Goal: Task Accomplishment & Management: Use online tool/utility

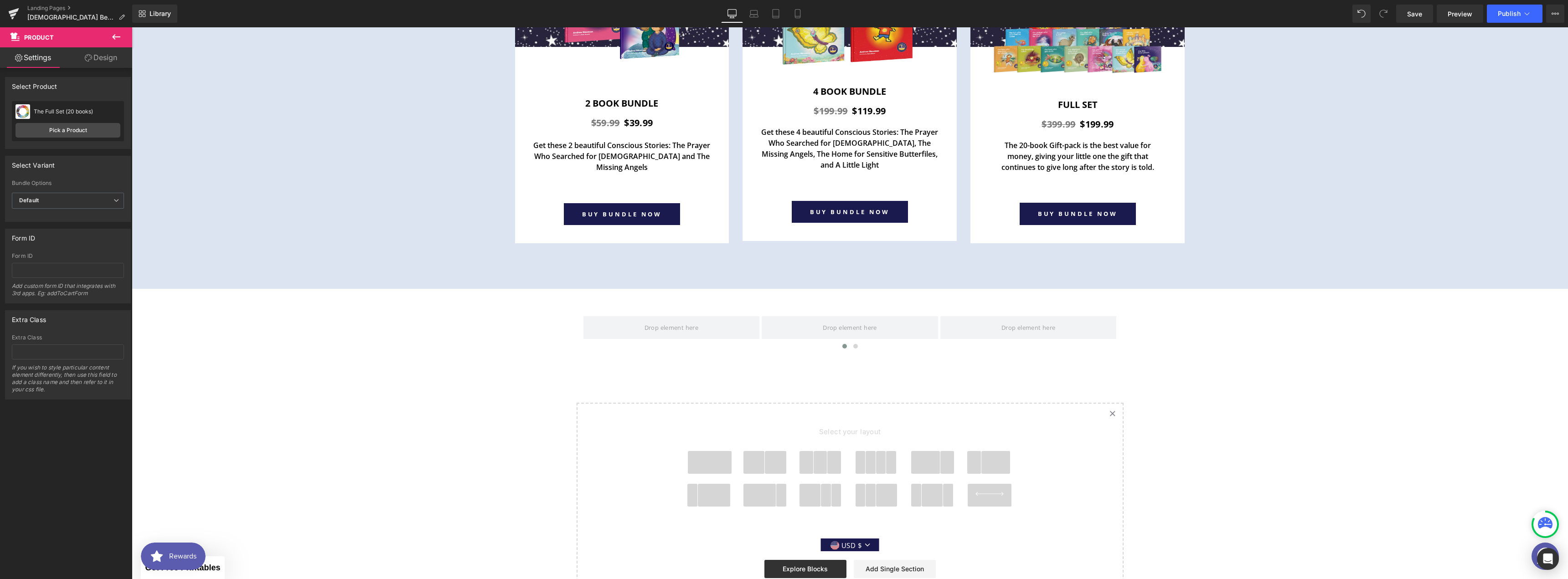
scroll to position [3385, 0]
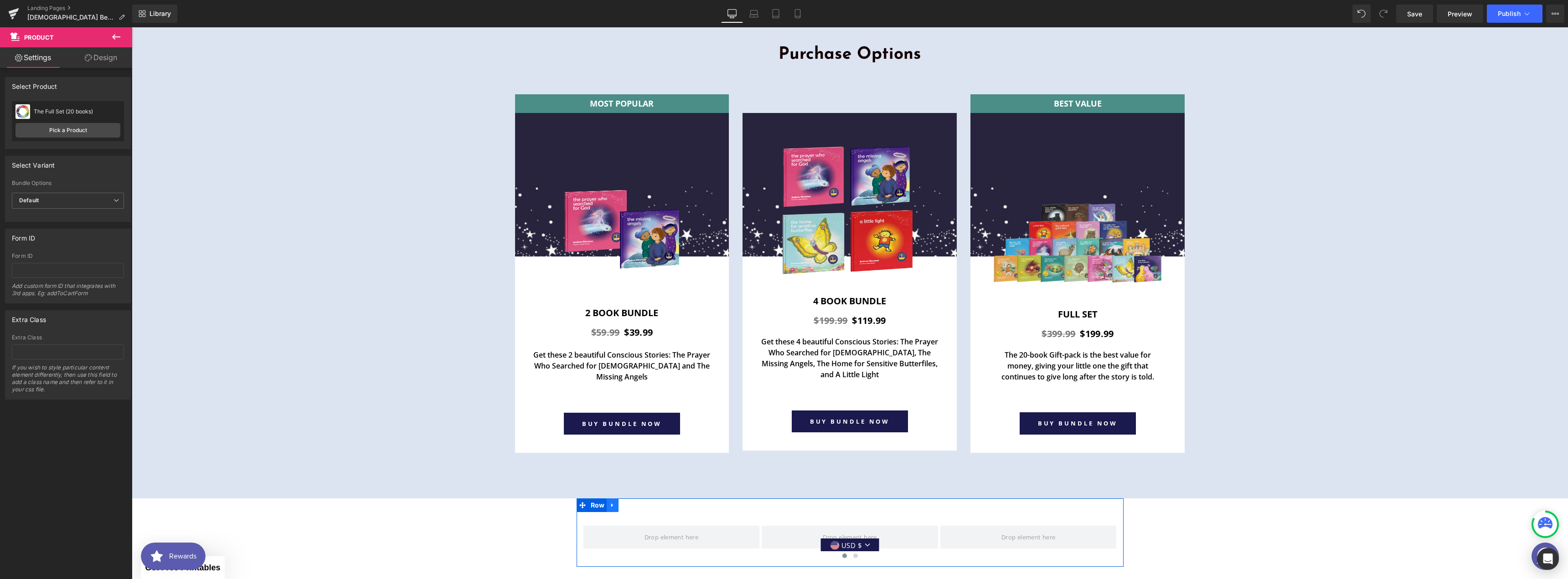
click at [613, 498] on link at bounding box center [613, 505] width 12 height 14
click at [634, 502] on icon at bounding box center [636, 505] width 7 height 7
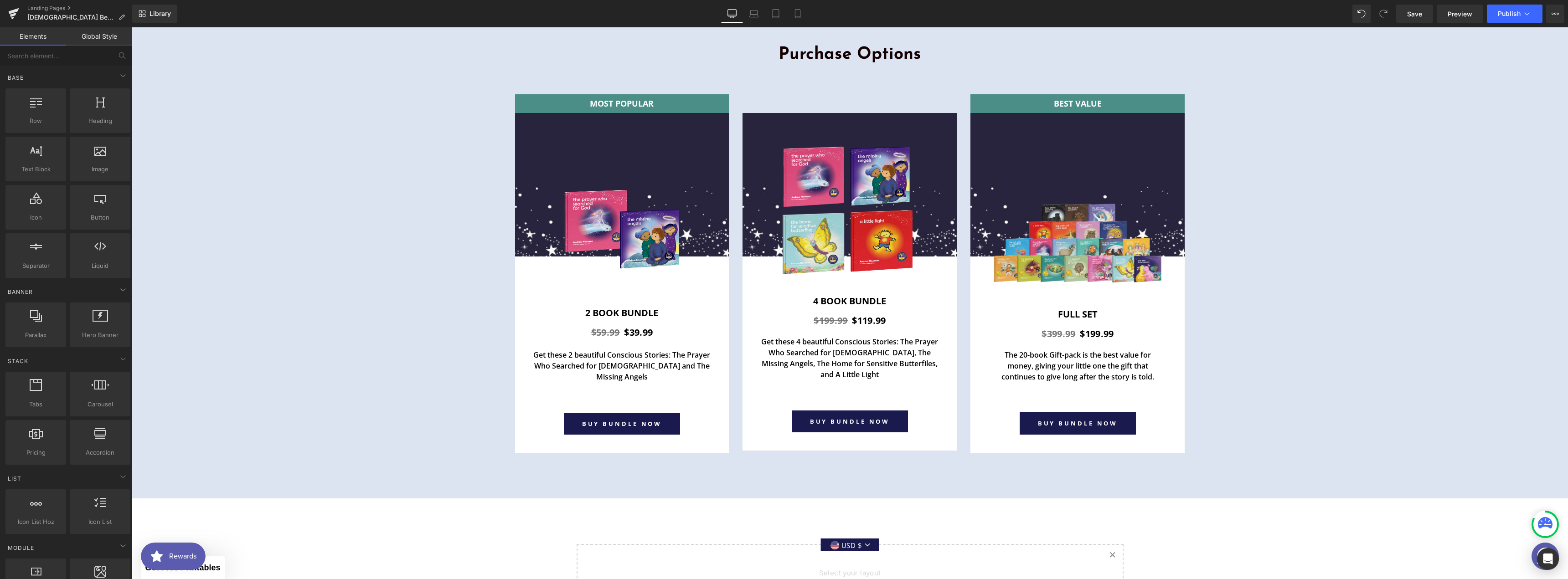
scroll to position [3681, 0]
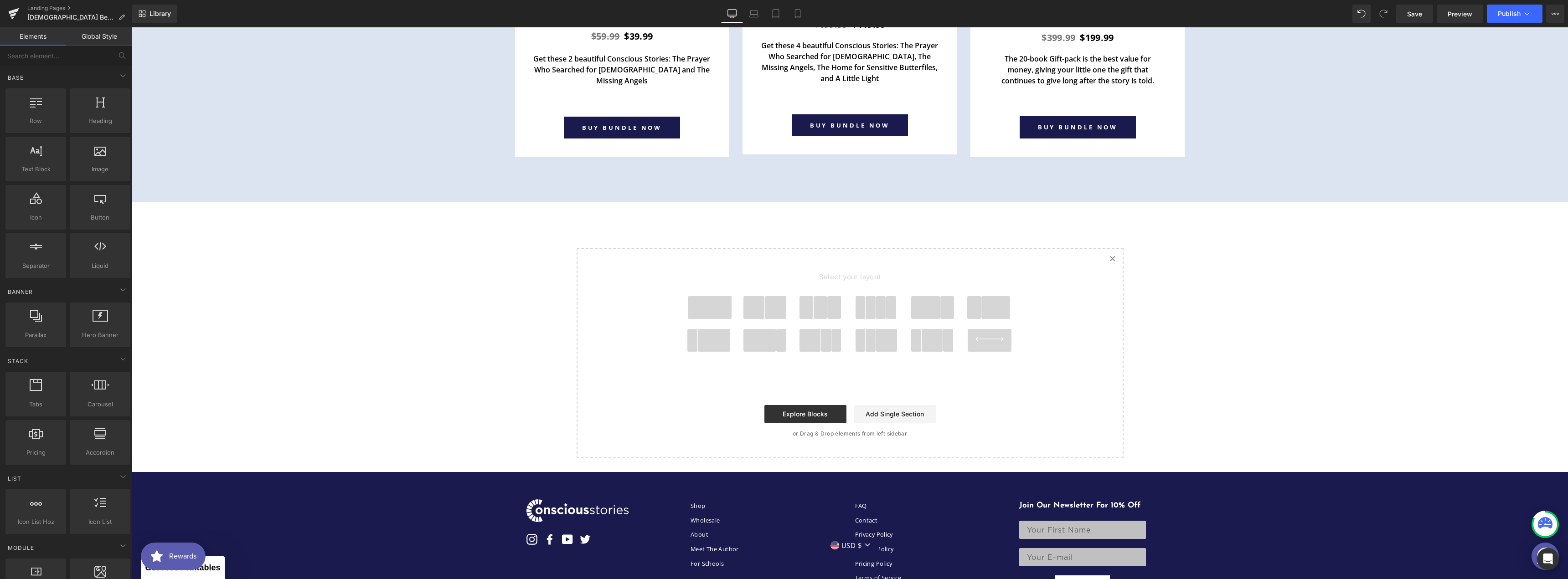
click at [1109, 256] on icon "Created with Sketch." at bounding box center [1112, 259] width 6 height 6
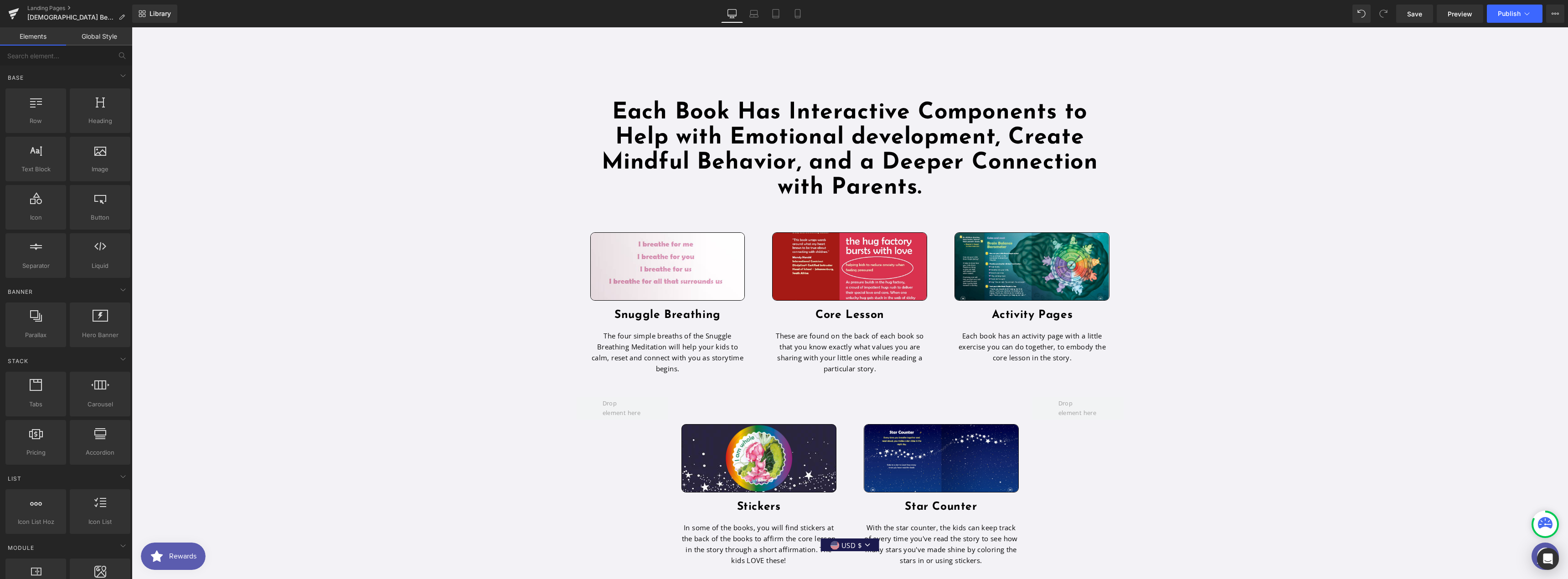
scroll to position [2088, 0]
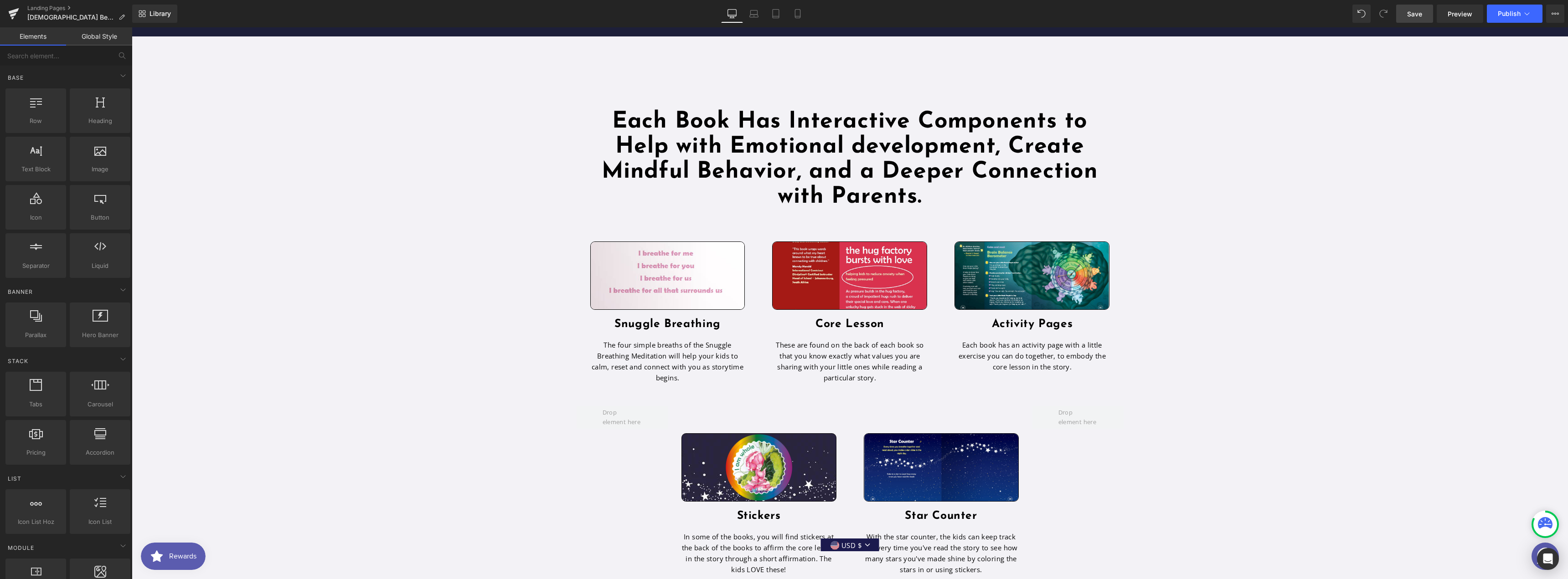
click at [1411, 15] on span "Save" at bounding box center [1414, 14] width 15 height 9
click at [1510, 18] on button "Publish" at bounding box center [1514, 13] width 56 height 18
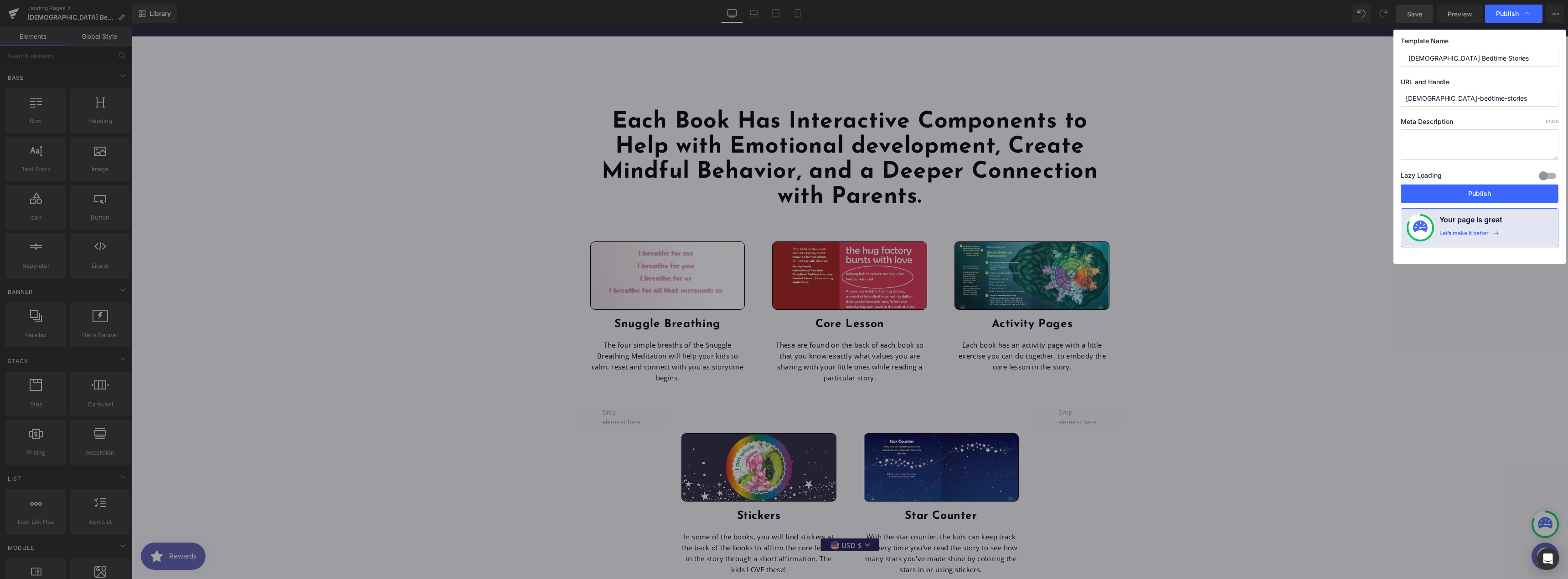
click at [1432, 100] on input "[DEMOGRAPHIC_DATA]-bedtime-stories" at bounding box center [1480, 98] width 158 height 17
click at [1462, 100] on input "[DEMOGRAPHIC_DATA]-stories" at bounding box center [1480, 98] width 158 height 17
type input "[DEMOGRAPHIC_DATA]"
click at [1480, 190] on button "Publish" at bounding box center [1480, 193] width 158 height 18
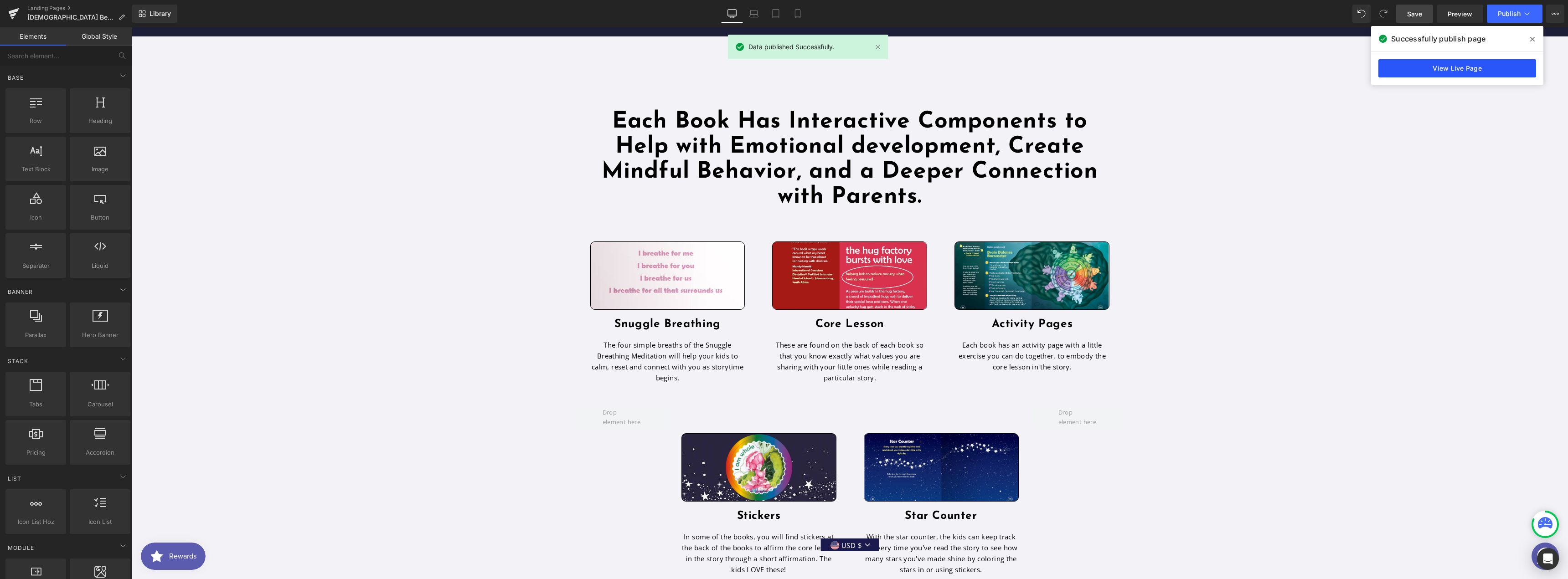
click at [1434, 64] on link "View Live Page" at bounding box center [1457, 68] width 158 height 18
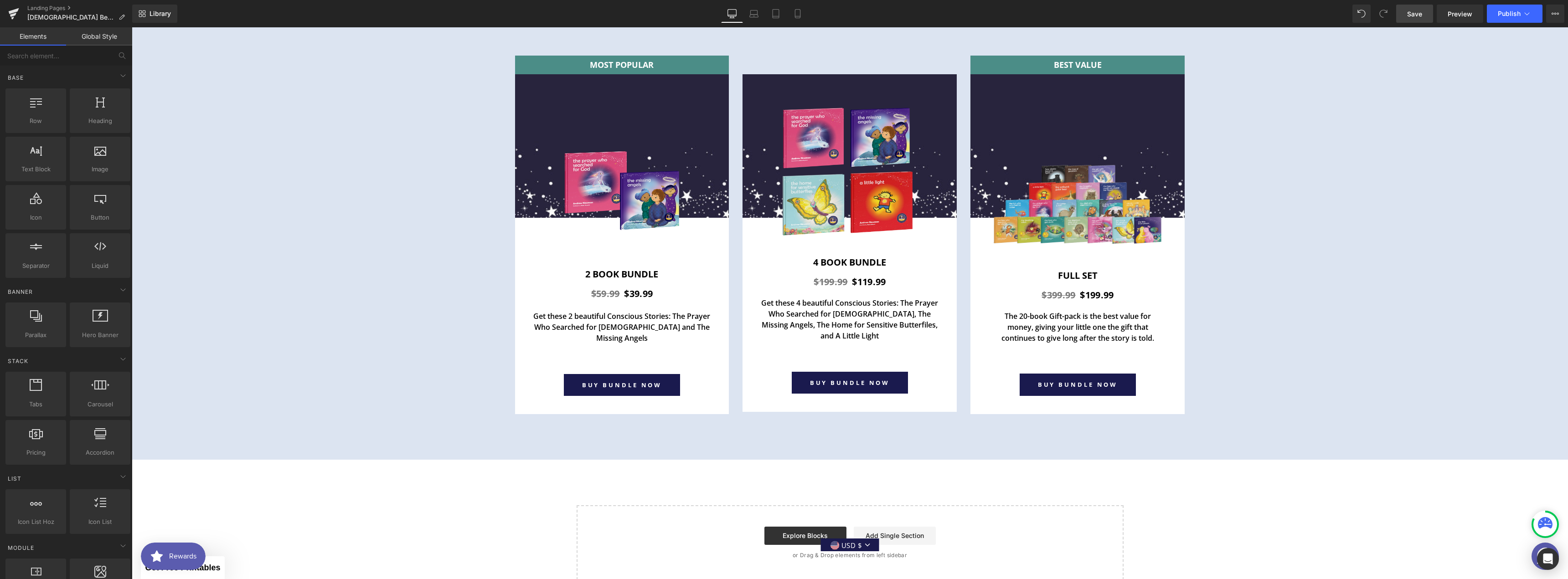
scroll to position [3303, 0]
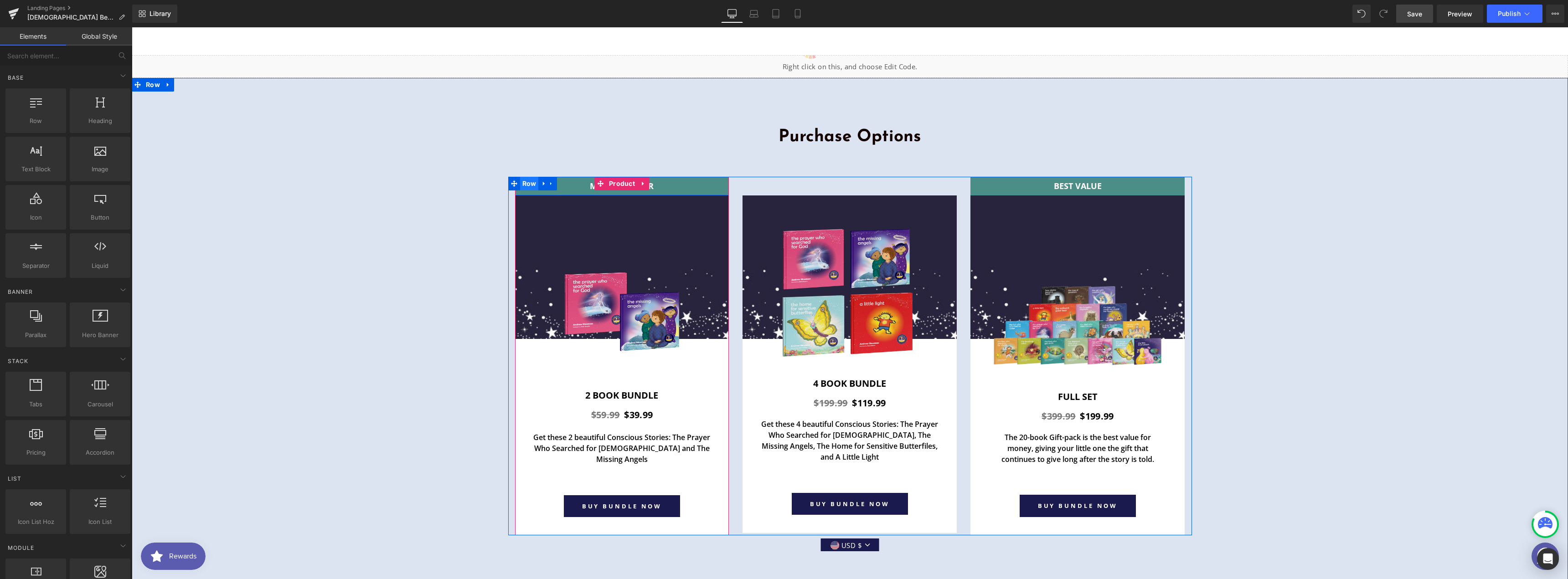
click at [530, 177] on span "Row" at bounding box center [529, 184] width 19 height 14
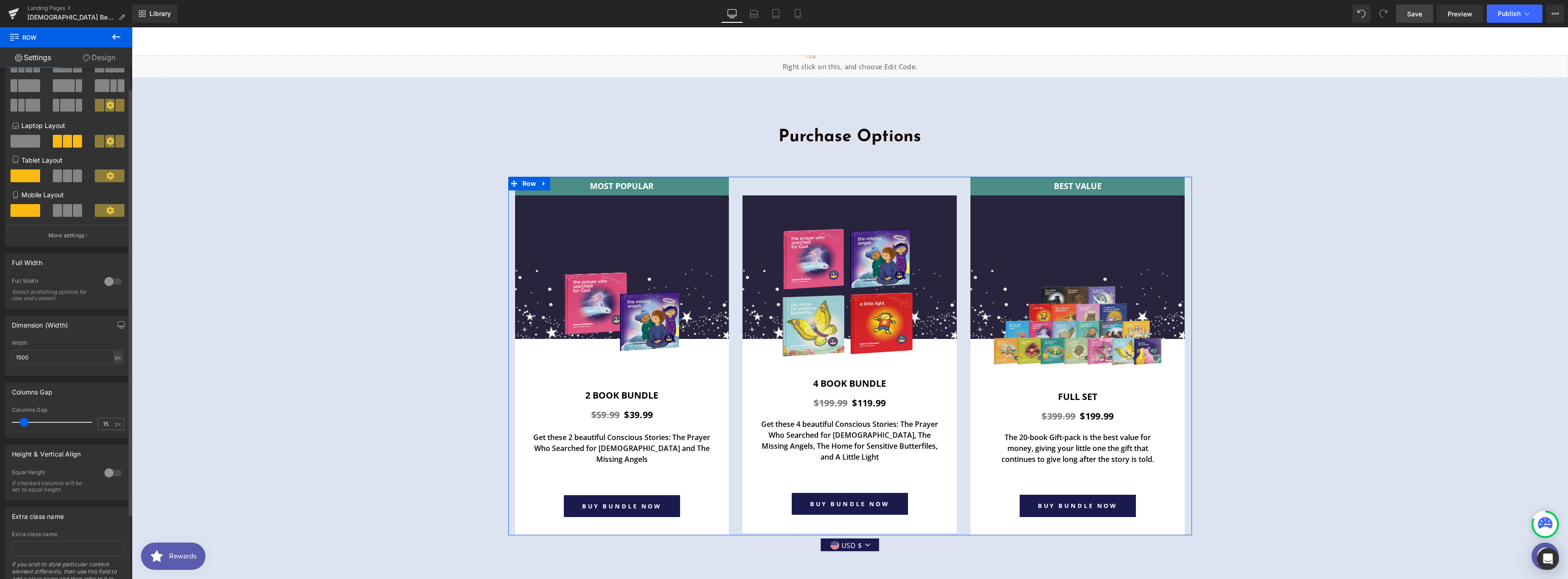
scroll to position [102, 0]
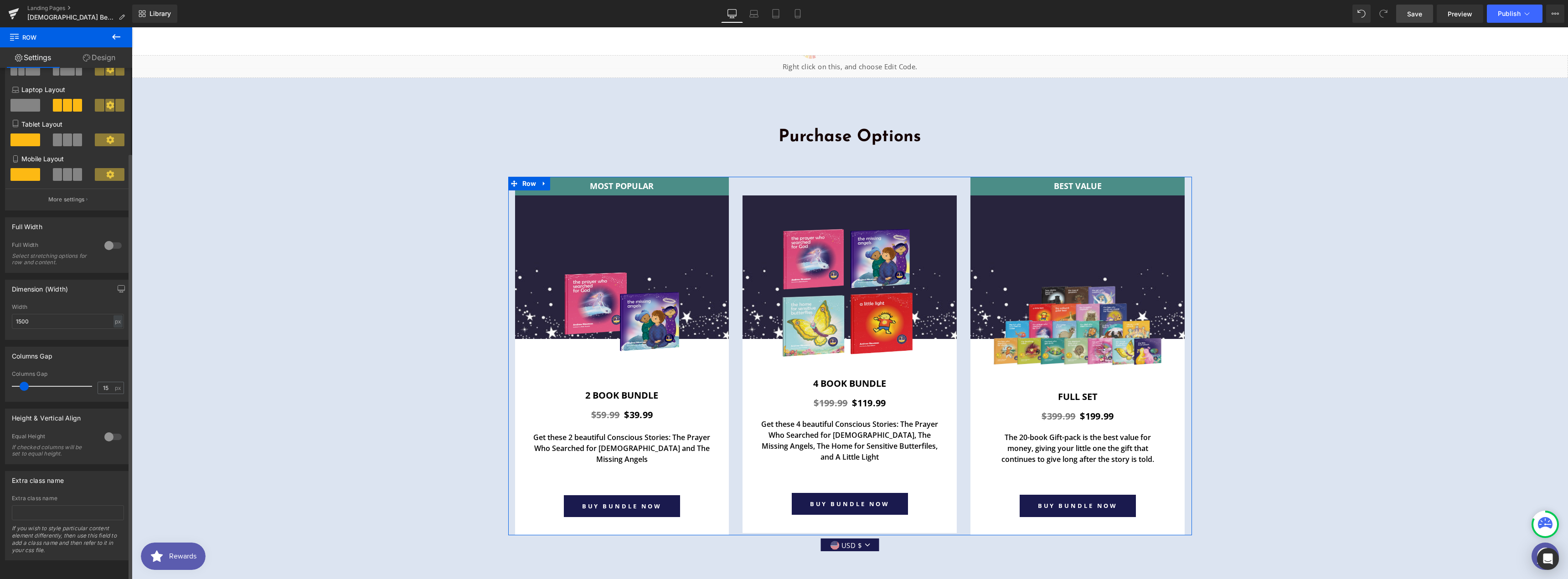
click at [111, 429] on div at bounding box center [113, 437] width 22 height 14
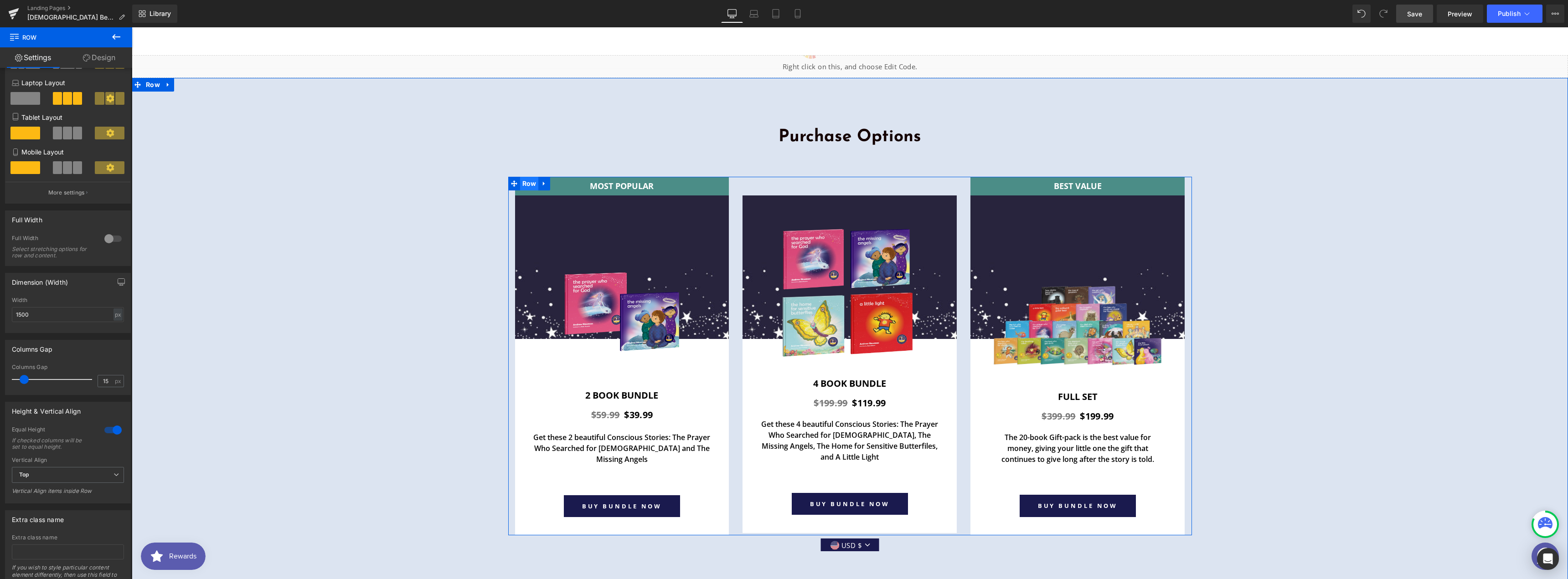
click at [523, 177] on span "Row" at bounding box center [529, 184] width 19 height 14
click at [94, 471] on span "Top" at bounding box center [67, 475] width 112 height 16
click at [74, 515] on li "Bottom" at bounding box center [66, 518] width 108 height 14
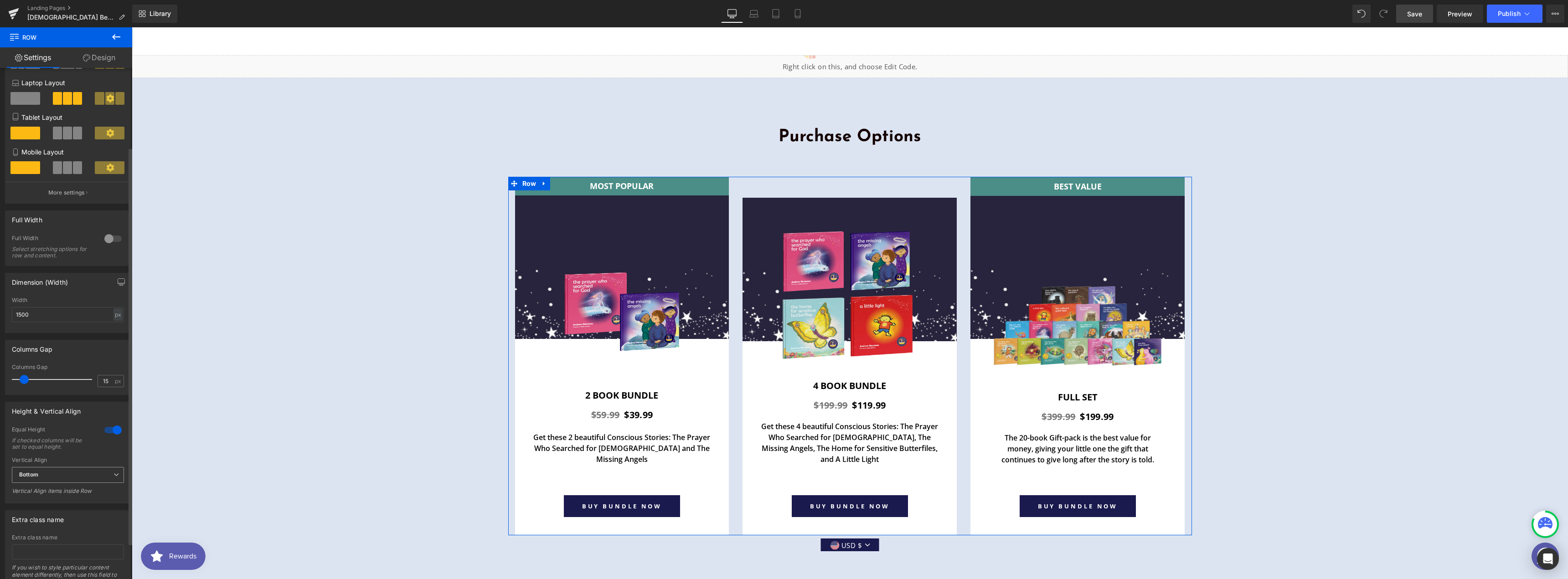
click at [80, 469] on span "Bottom" at bounding box center [67, 475] width 112 height 16
click at [64, 494] on li "Top" at bounding box center [66, 491] width 108 height 14
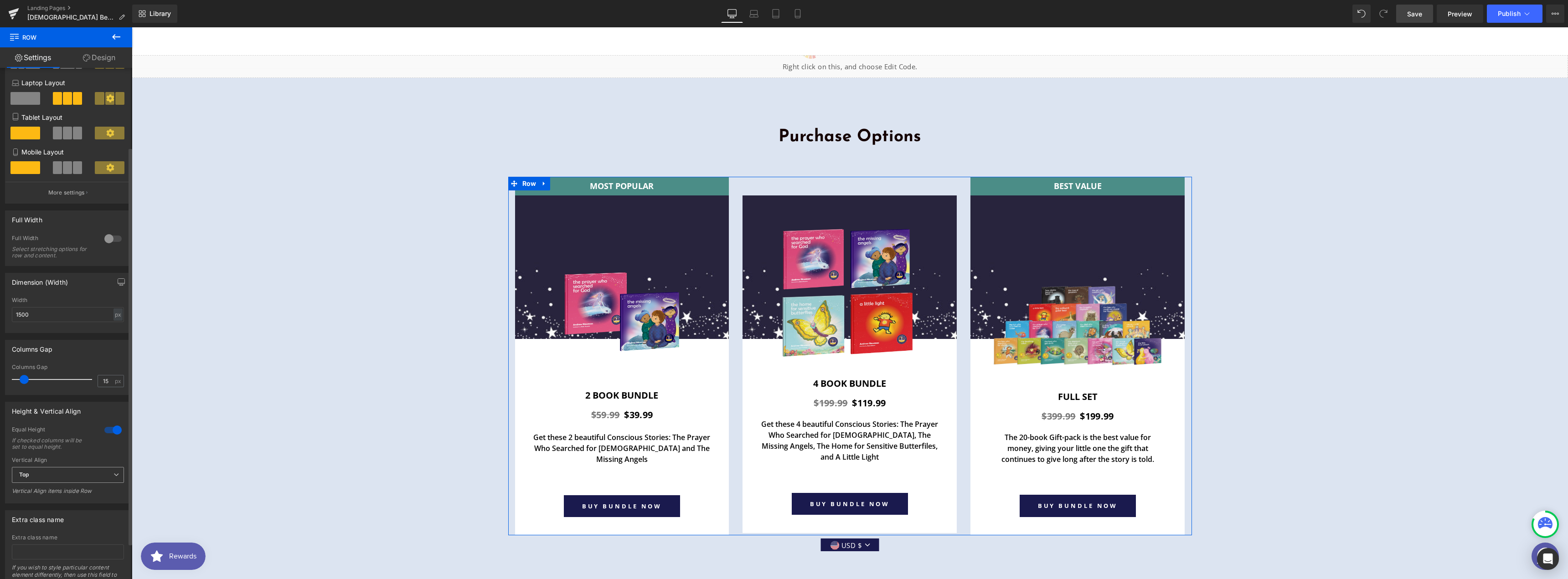
click at [77, 477] on span "Top" at bounding box center [67, 475] width 112 height 16
click at [69, 501] on li "Middle" at bounding box center [66, 505] width 108 height 14
click at [73, 480] on span "Middle" at bounding box center [67, 475] width 112 height 16
click at [68, 489] on li "Top" at bounding box center [66, 491] width 108 height 14
click at [949, 441] on div "Get these 4 beautiful Conscious Stories: The Prayer Who Searched for [DEMOGRAPH…" at bounding box center [850, 476] width 214 height 114
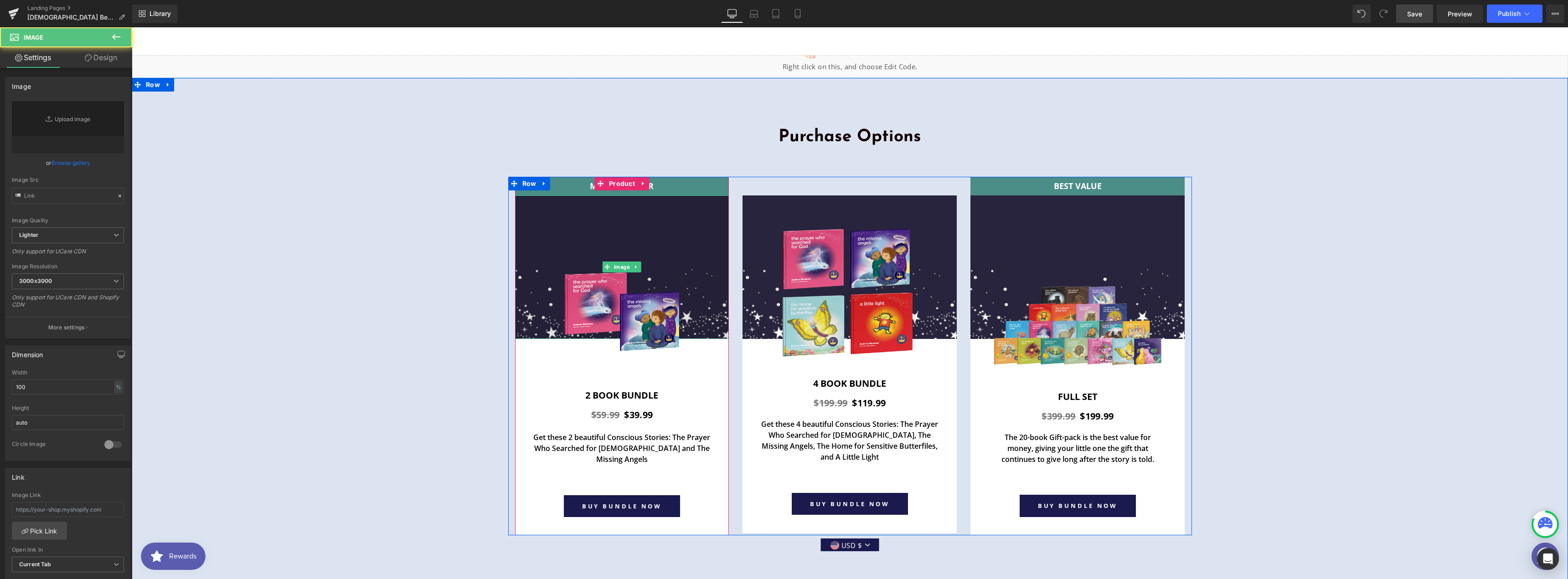
click at [696, 195] on img at bounding box center [622, 267] width 214 height 144
type input "[URL][DOMAIN_NAME]"
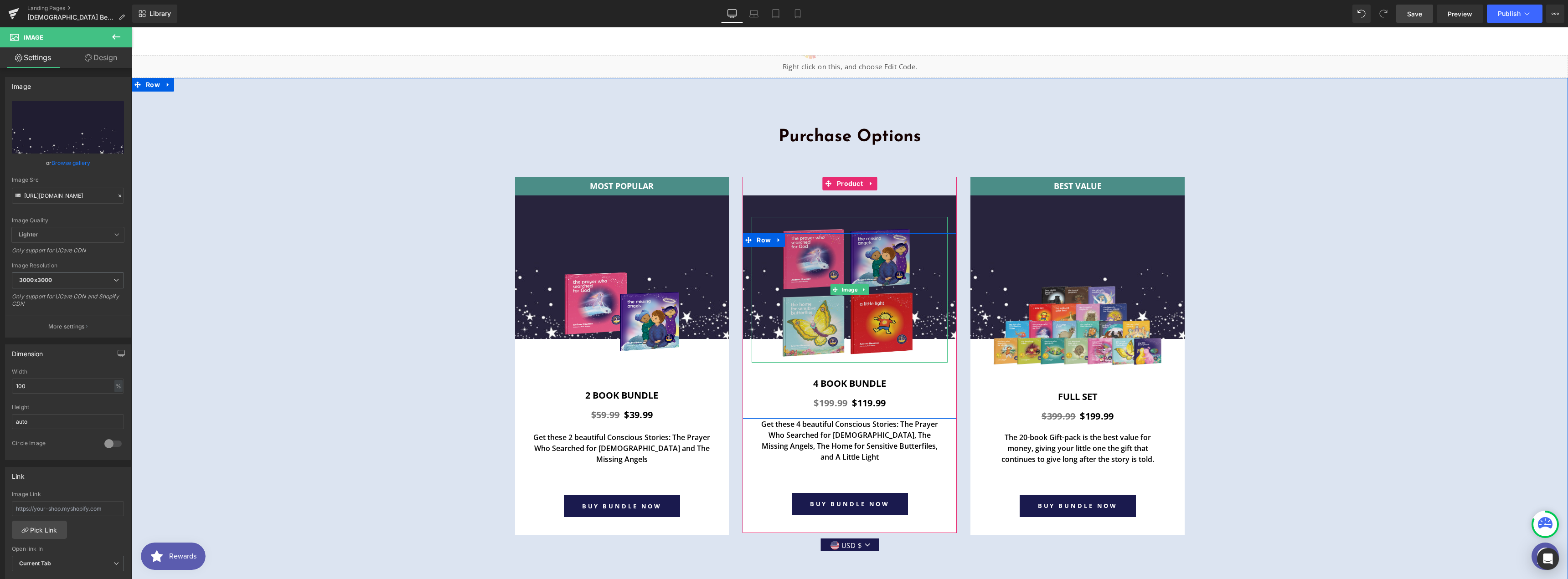
click at [853, 280] on img at bounding box center [850, 290] width 146 height 146
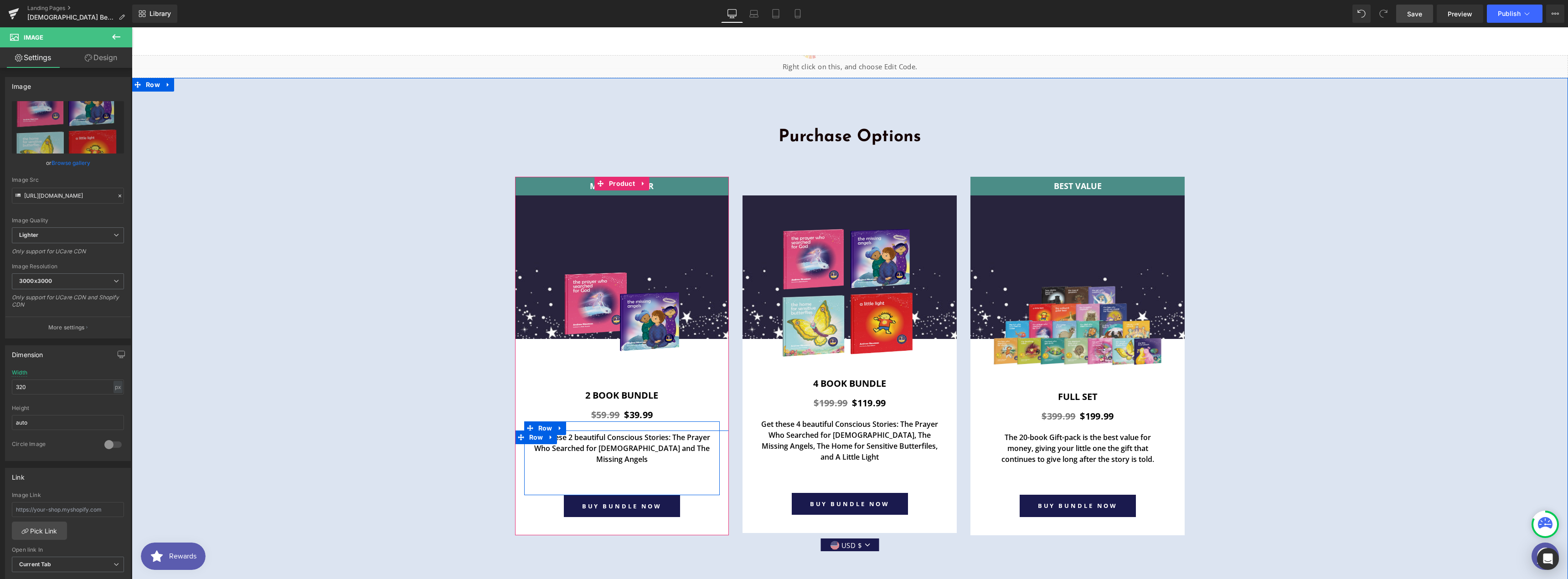
click at [692, 421] on div "Get these 2 beautiful Conscious Stories: The Prayer Who Searched for [DEMOGRAPH…" at bounding box center [622, 458] width 196 height 74
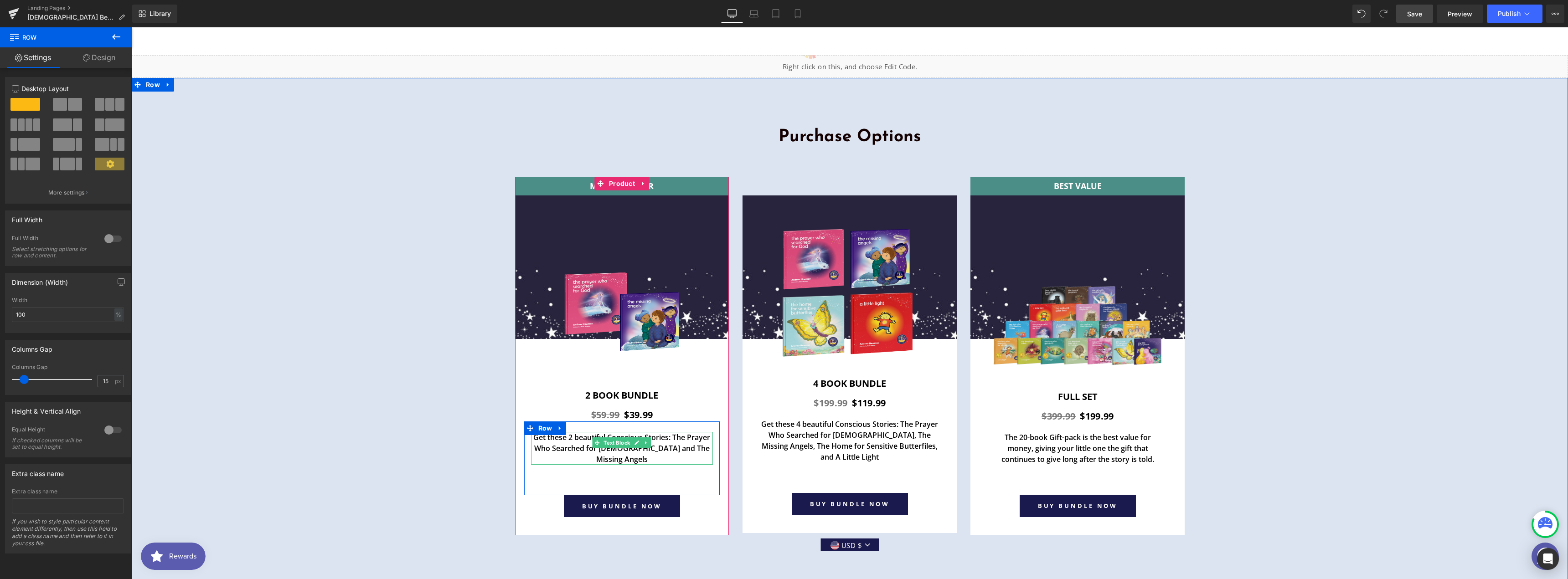
click at [704, 432] on p "Get these 2 beautiful Conscious Stories: The Prayer Who Searched for [DEMOGRAPH…" at bounding box center [622, 447] width 182 height 33
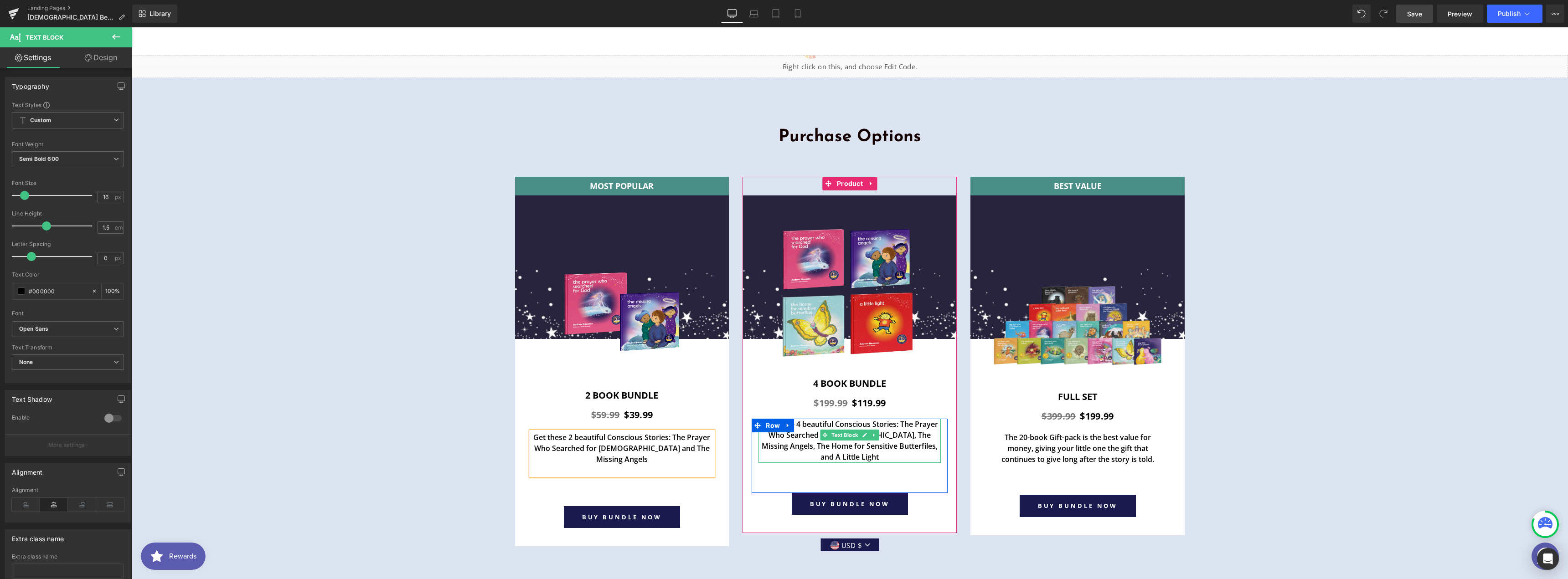
click at [932, 419] on p "Get these 4 beautiful Conscious Stories: The Prayer Who Searched for [DEMOGRAPH…" at bounding box center [850, 440] width 182 height 44
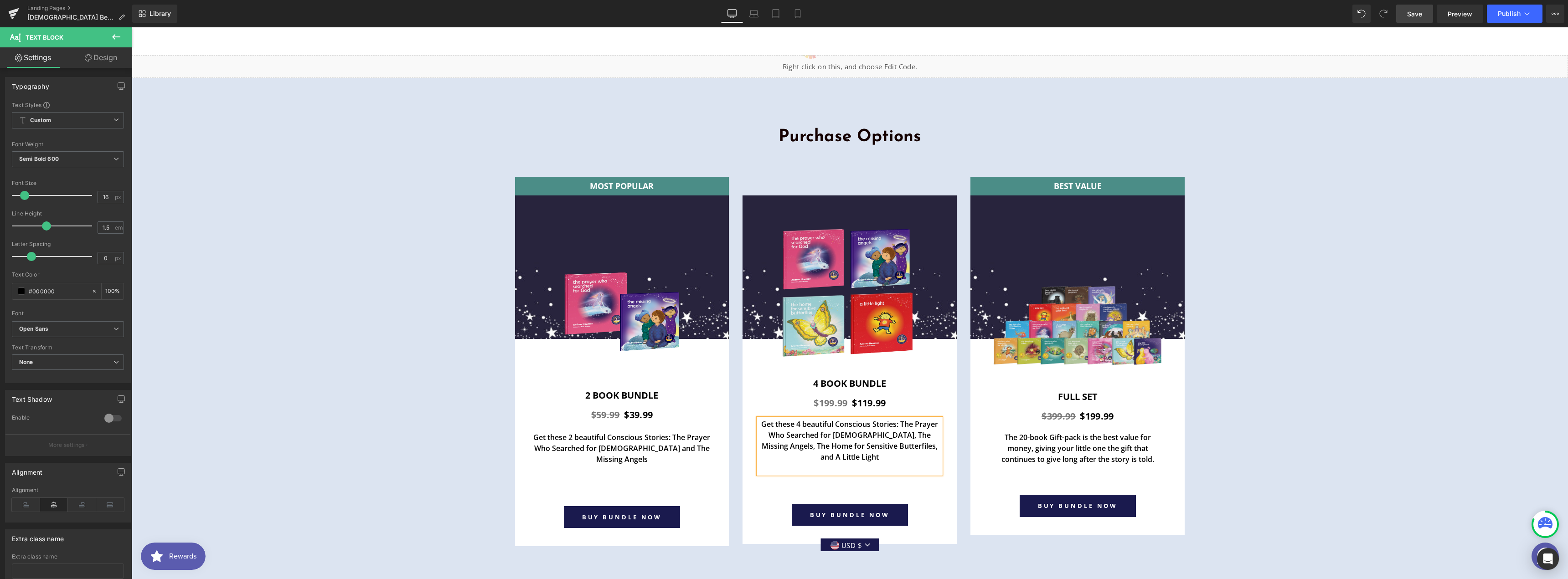
click at [132, 27] on div at bounding box center [132, 27] width 0 height 0
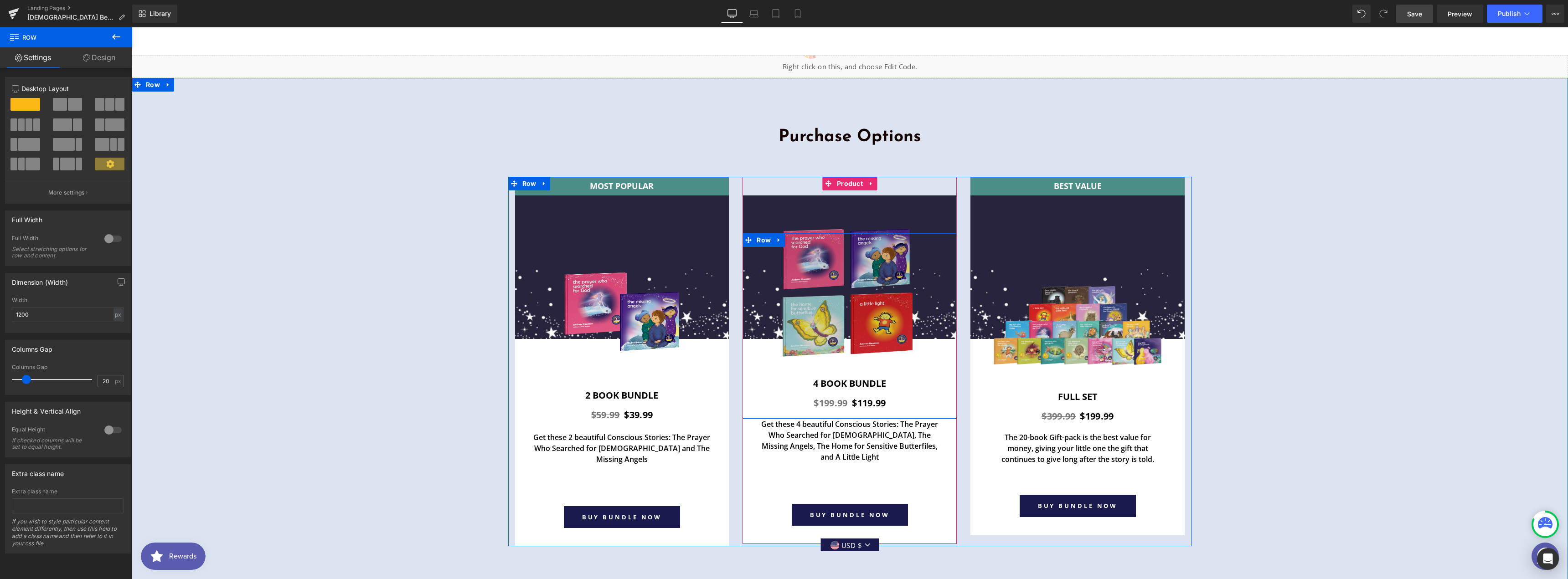
click at [837, 286] on img at bounding box center [850, 290] width 146 height 146
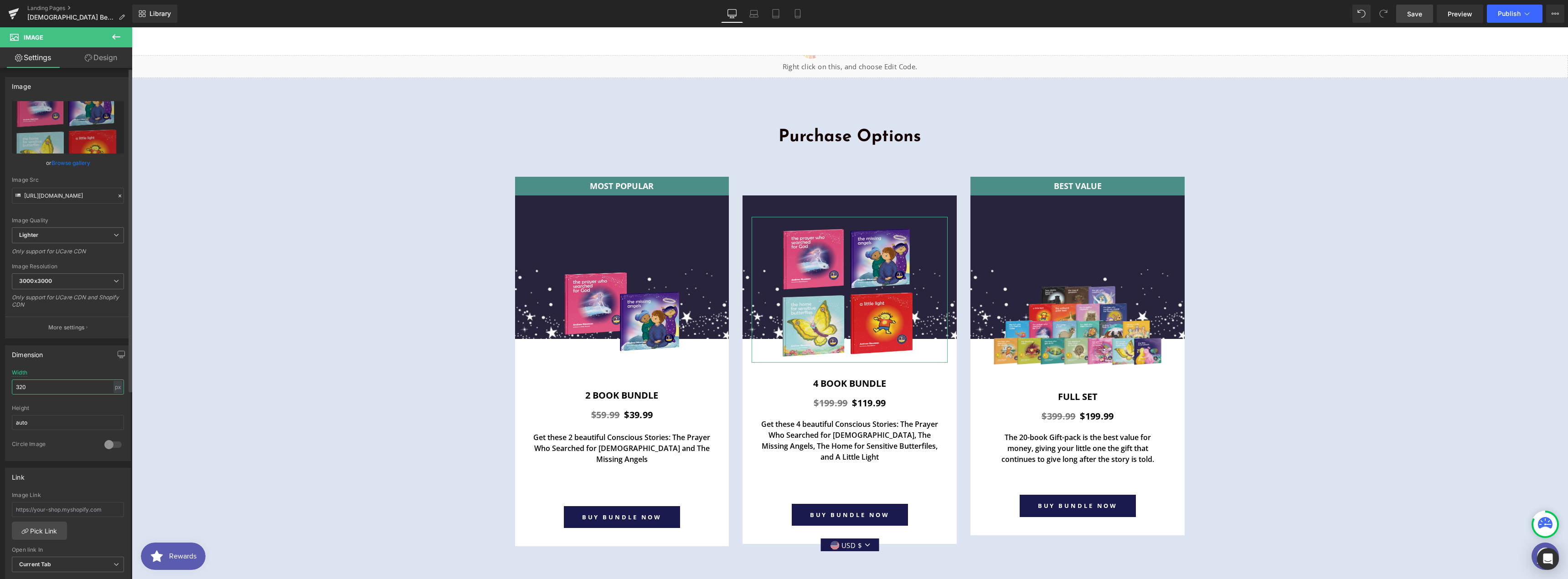
click at [52, 393] on input "320" at bounding box center [67, 387] width 112 height 15
type input "330"
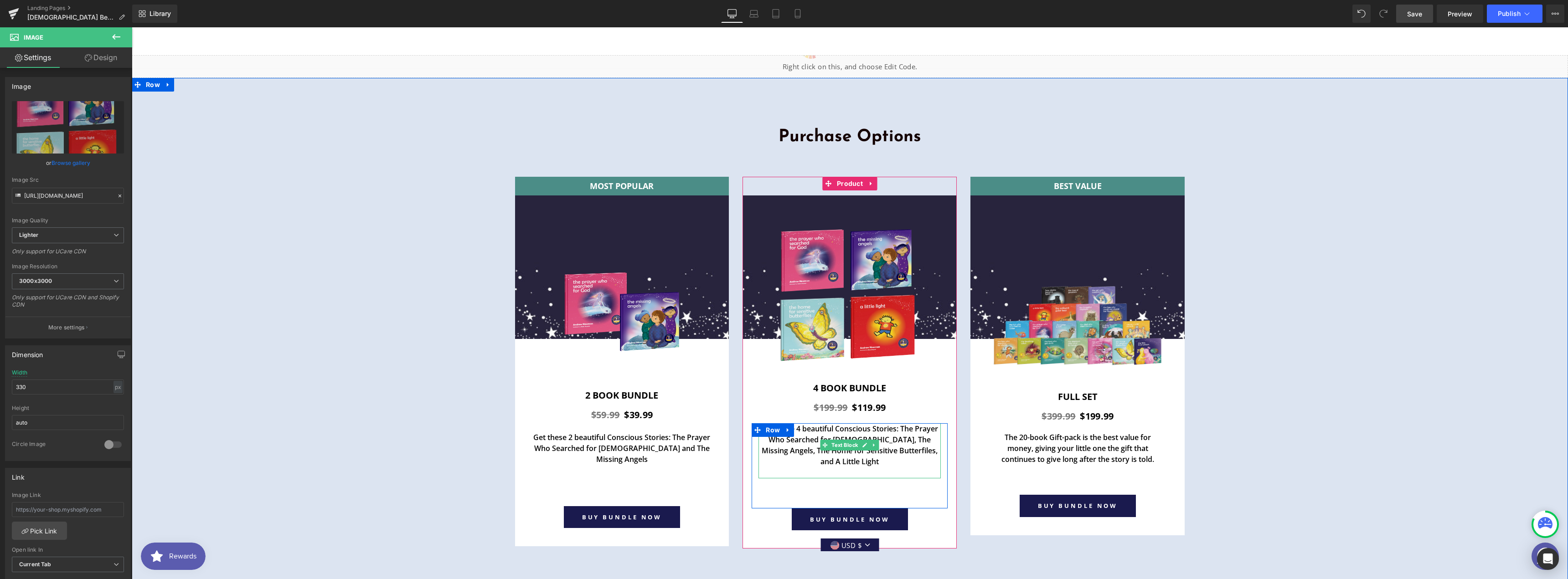
click at [900, 467] on p at bounding box center [850, 472] width 182 height 11
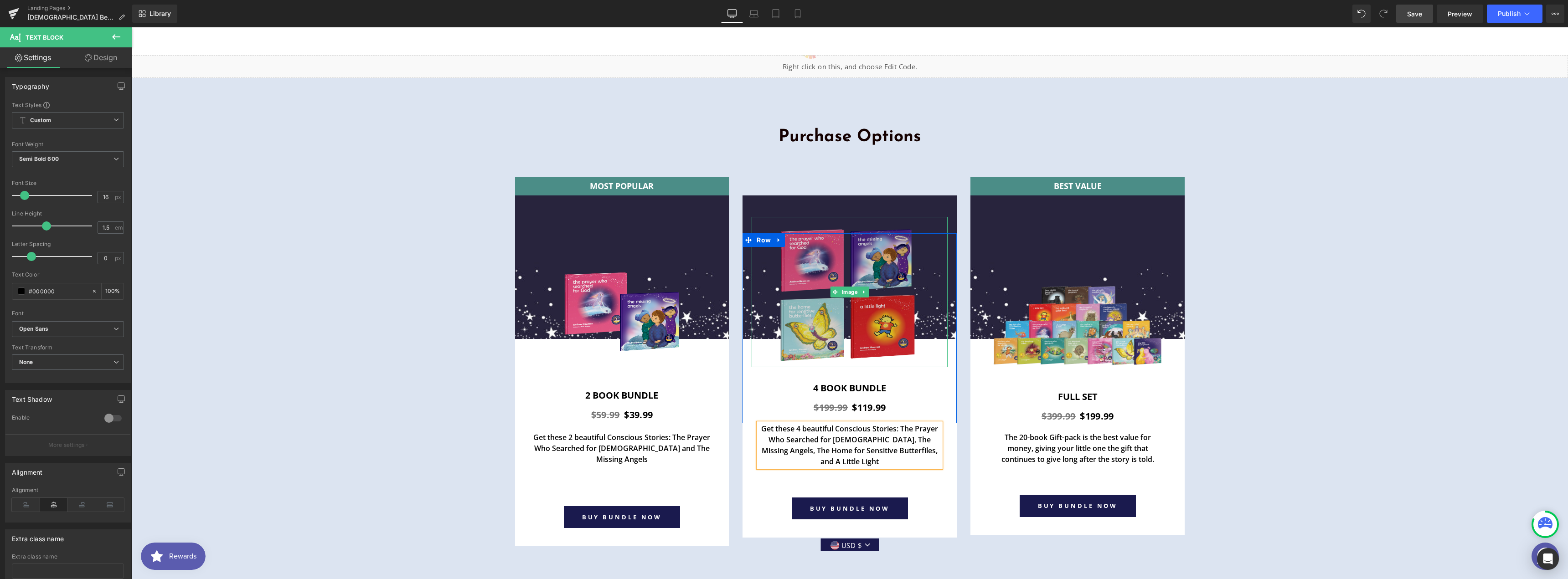
click at [882, 288] on img at bounding box center [850, 292] width 150 height 150
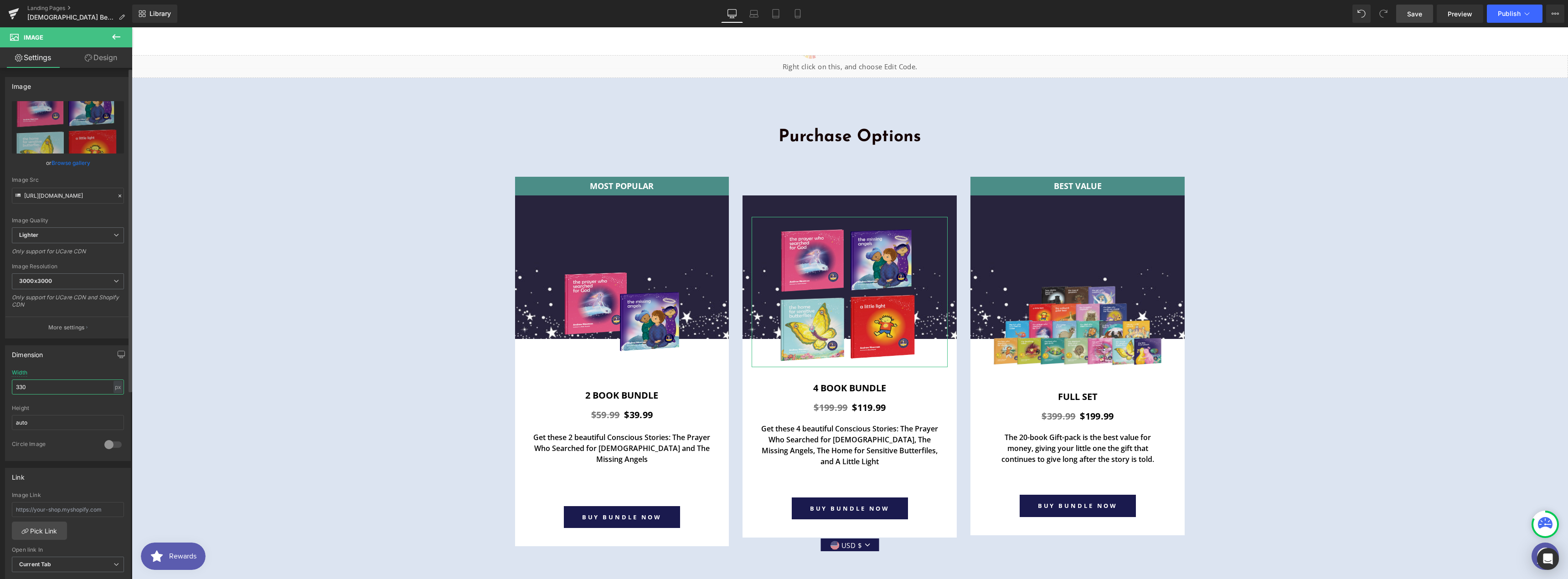
click at [72, 382] on input "330" at bounding box center [67, 387] width 112 height 15
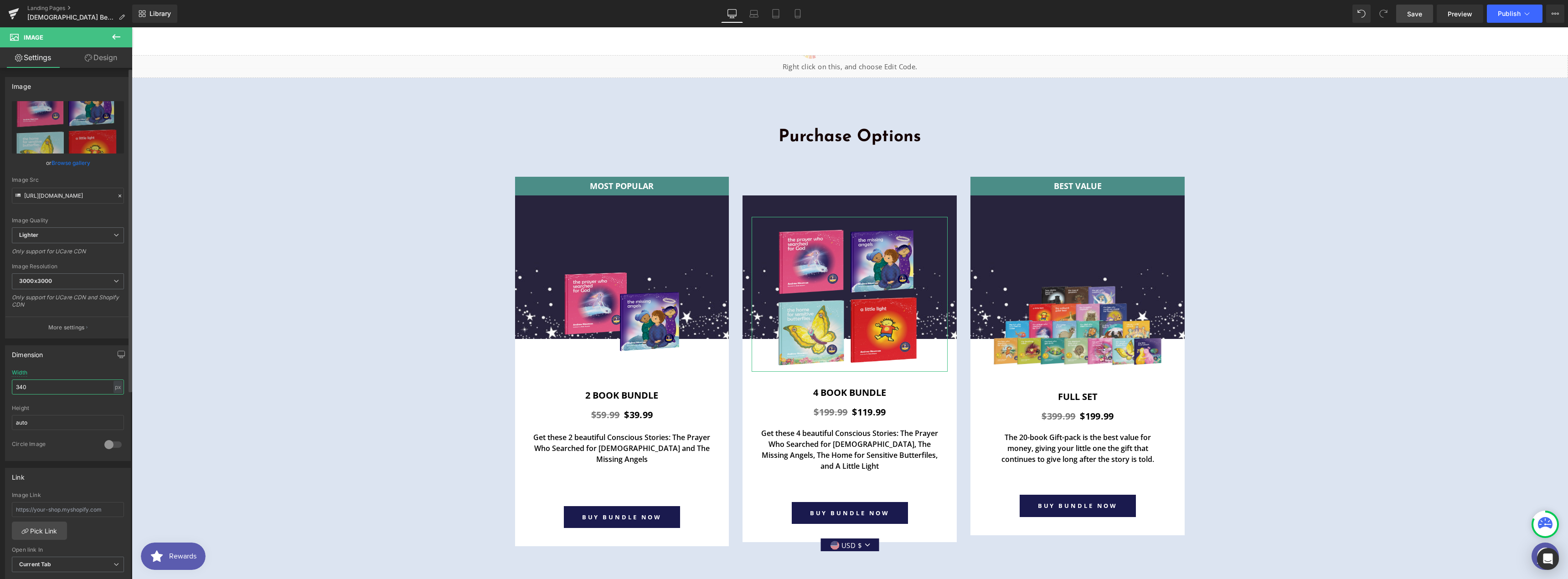
type input "350"
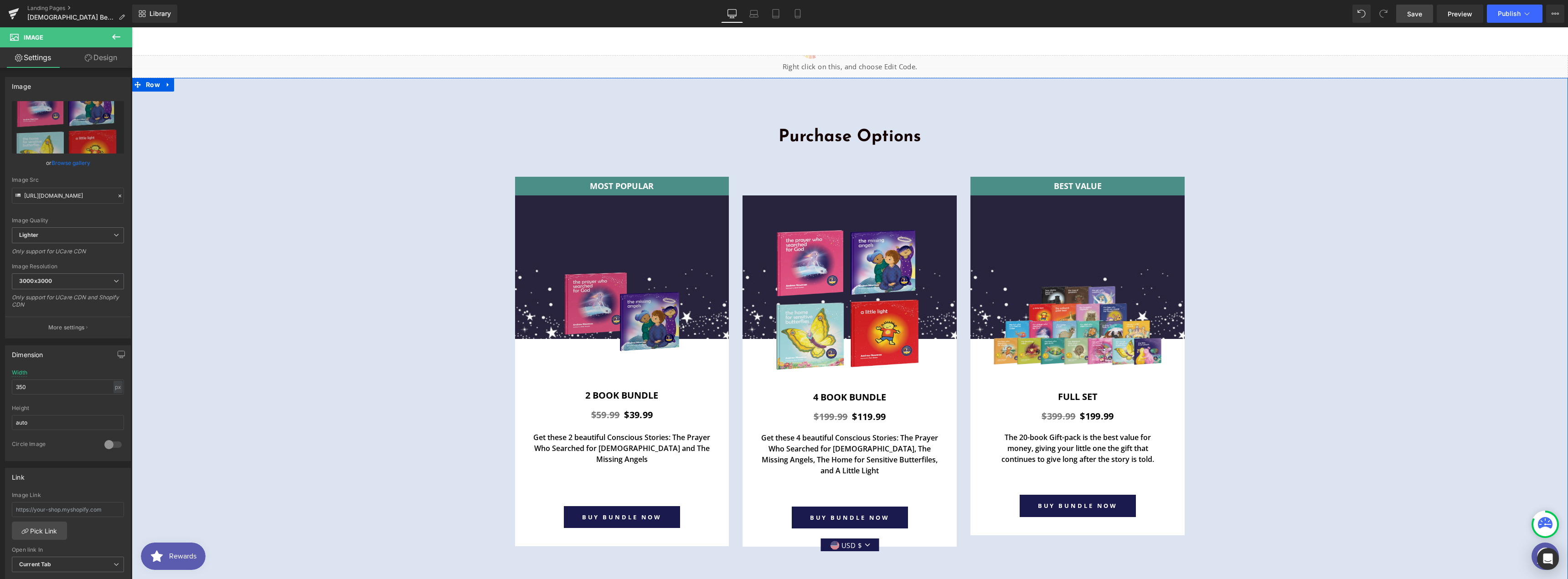
click at [608, 257] on img at bounding box center [622, 315] width 118 height 118
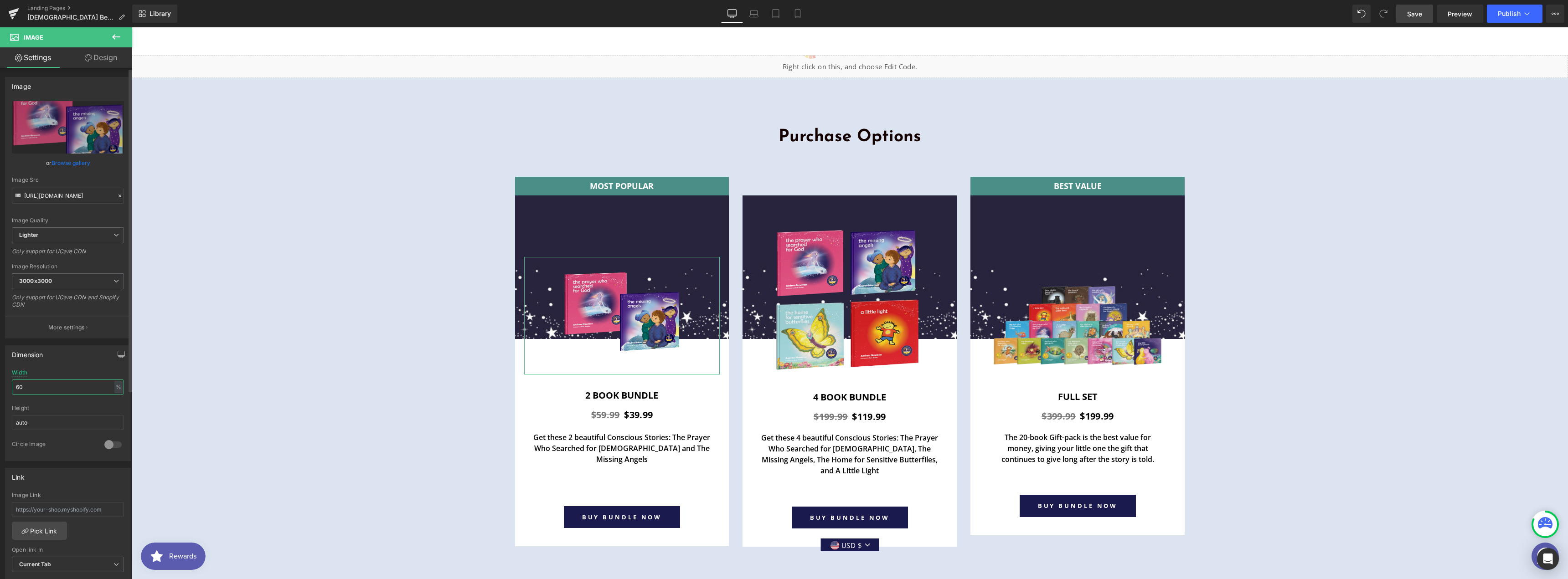
click at [37, 387] on input "60" at bounding box center [67, 387] width 112 height 15
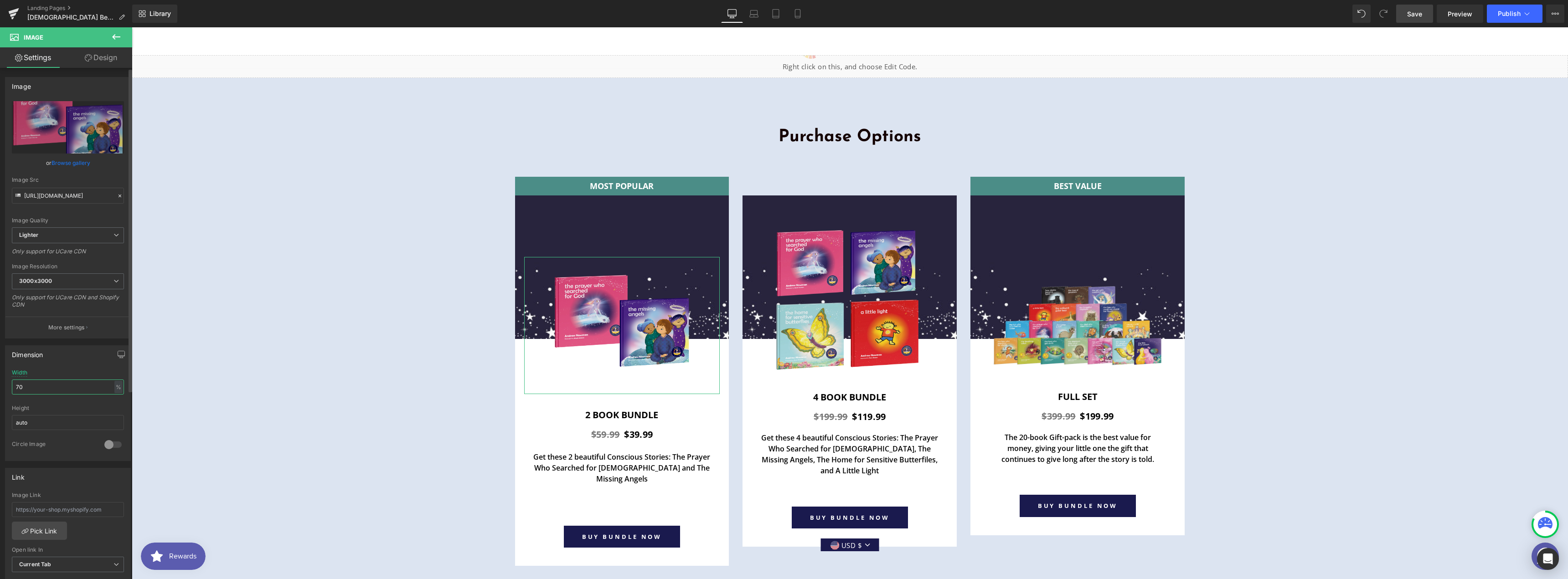
type input "60"
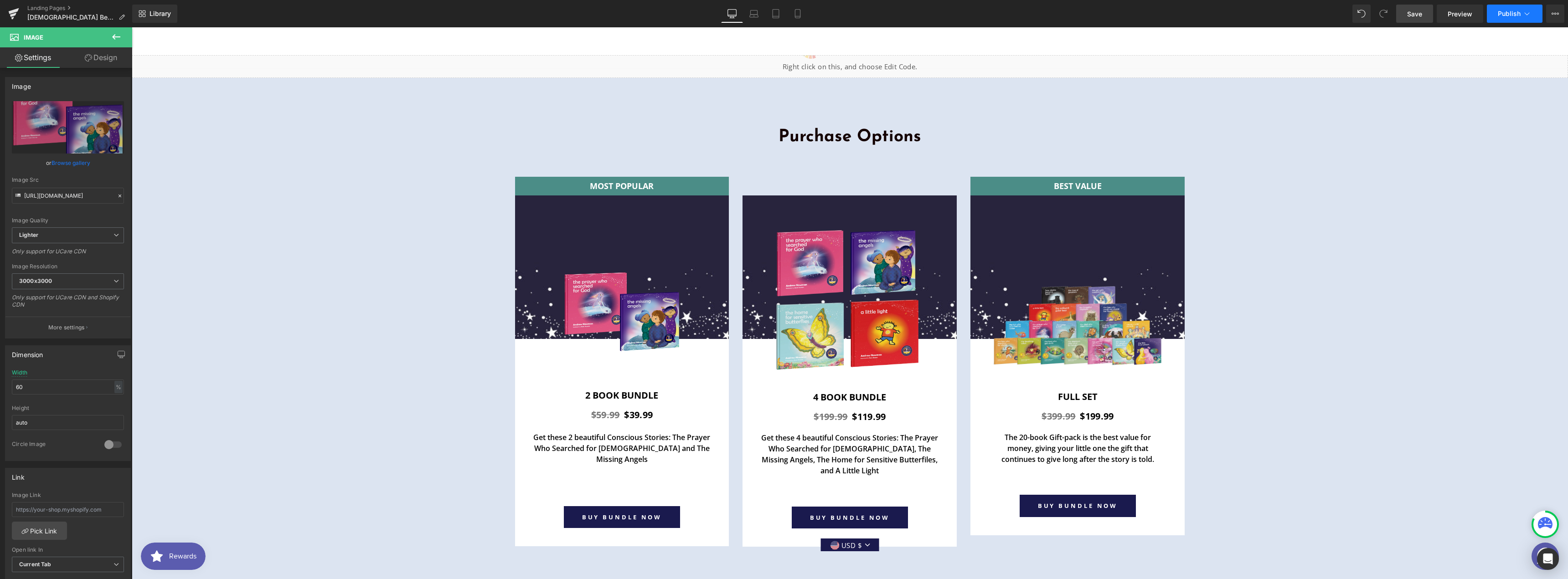
click at [1508, 22] on button "Publish" at bounding box center [1514, 13] width 56 height 18
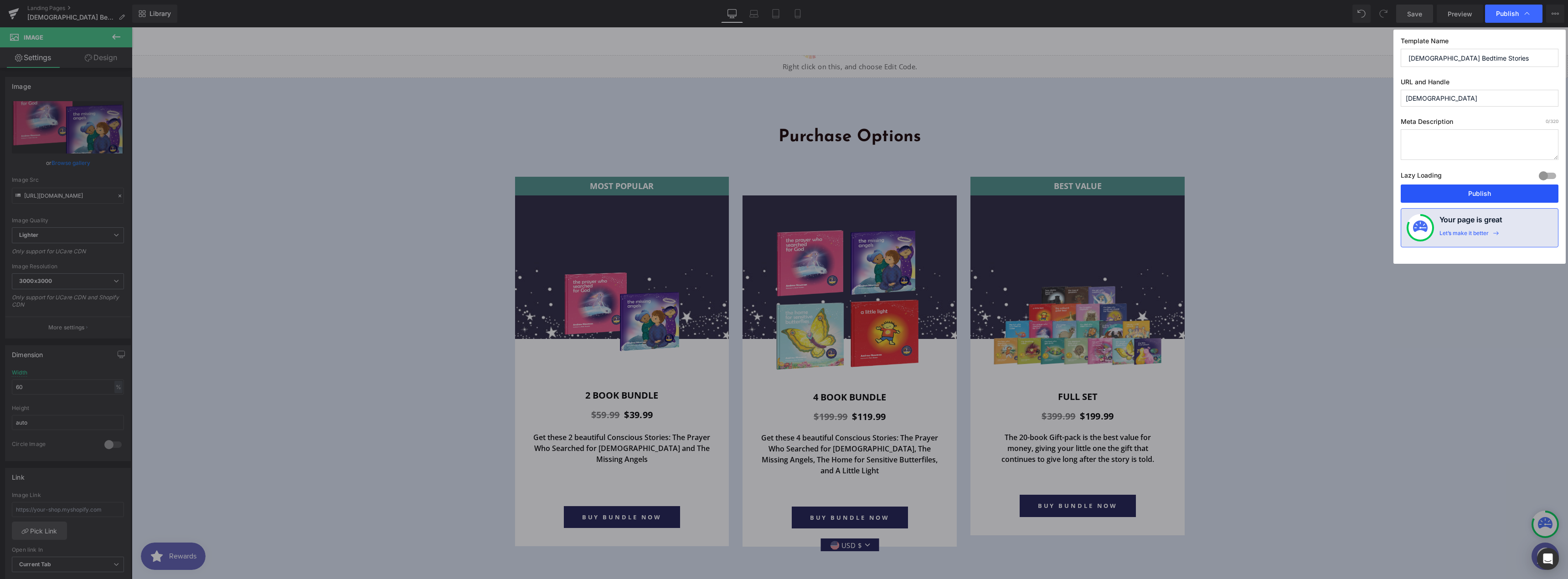
click at [1454, 190] on button "Publish" at bounding box center [1480, 193] width 158 height 18
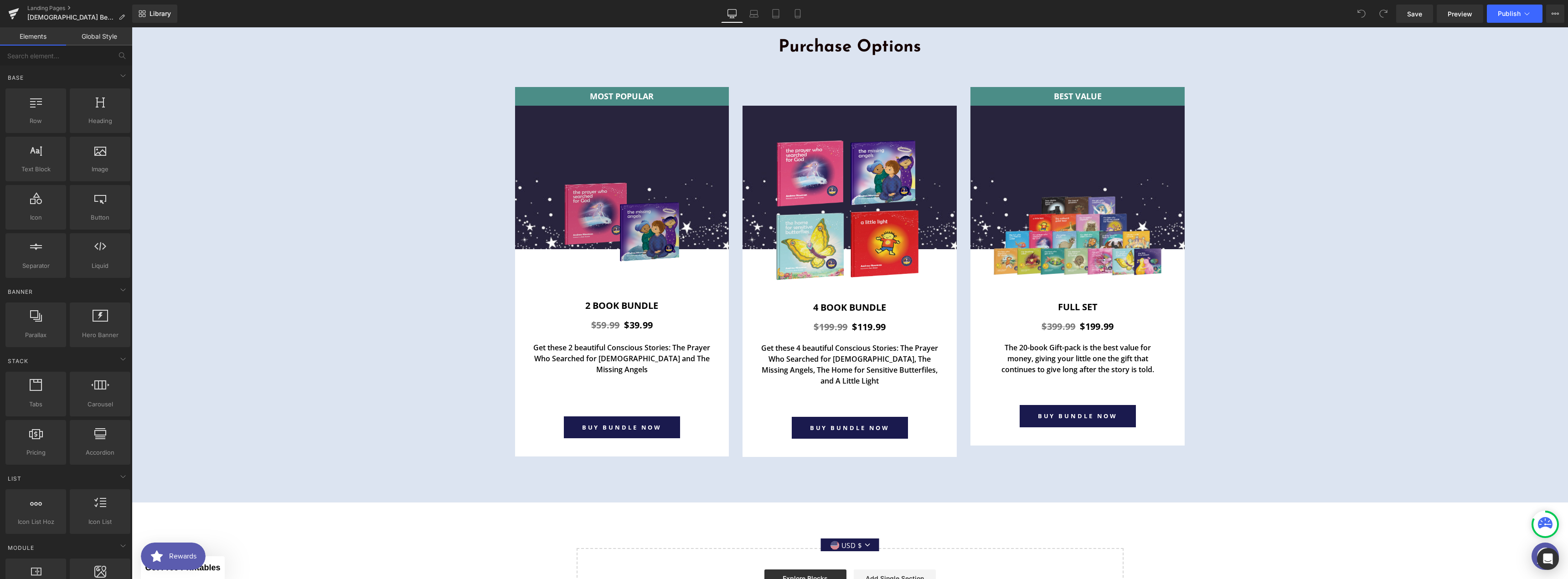
scroll to position [3280, 0]
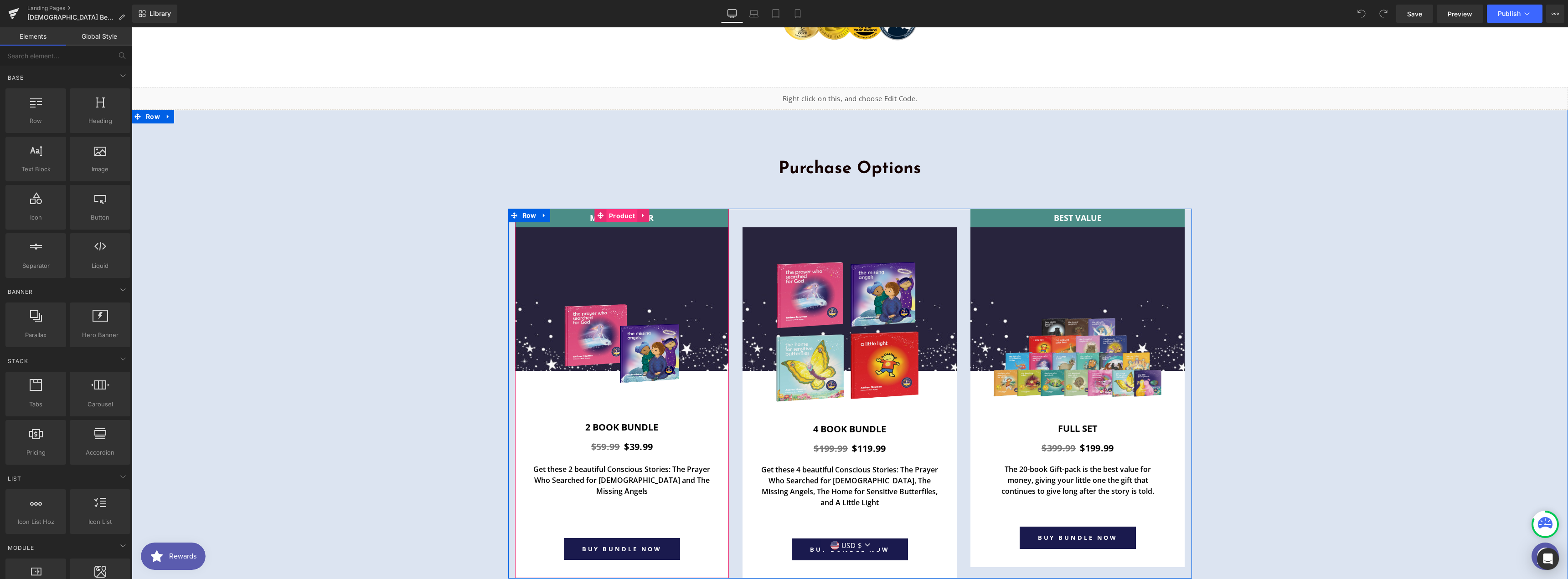
click at [610, 209] on span "Product" at bounding box center [622, 215] width 30 height 14
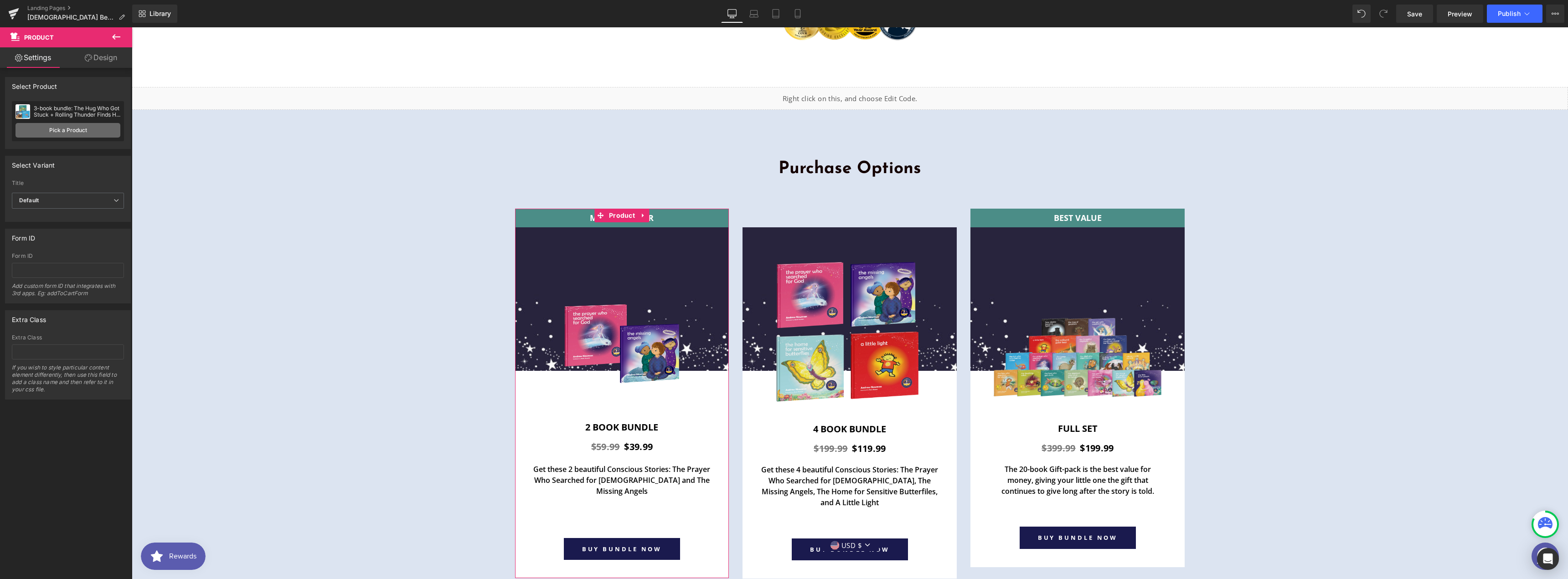
click at [73, 132] on link "Pick a Product" at bounding box center [67, 130] width 105 height 14
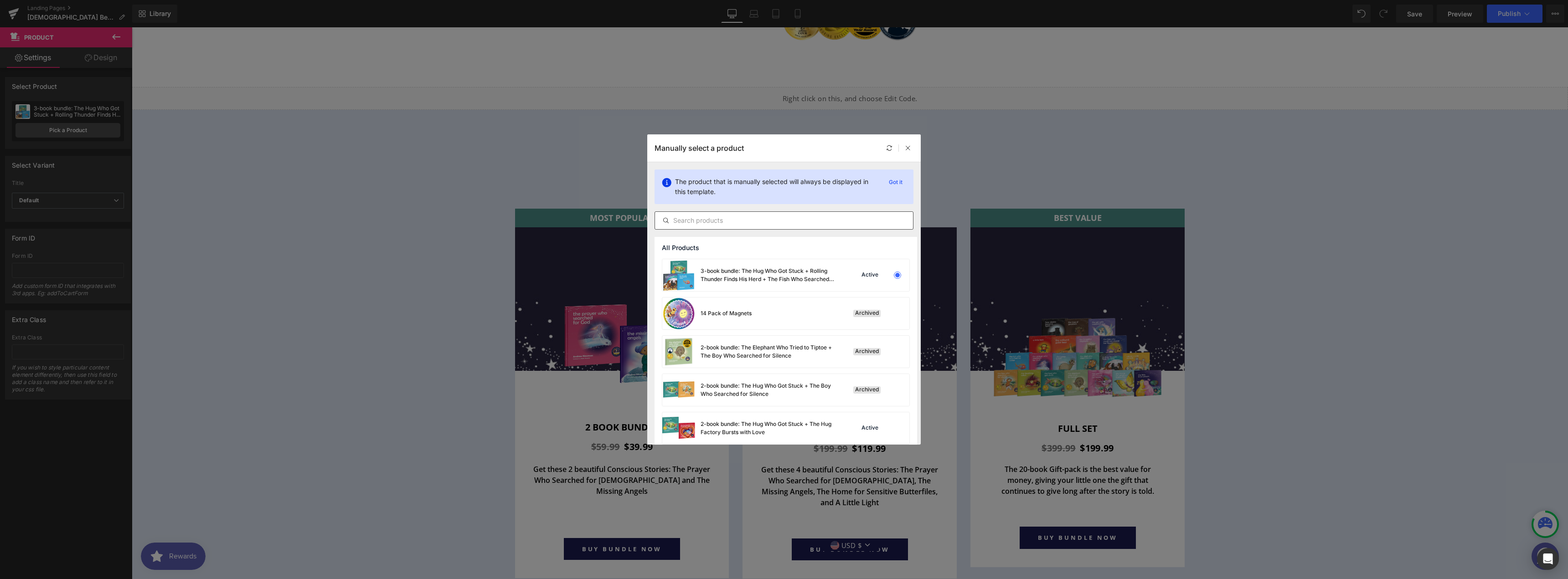
click at [761, 220] on input "text" at bounding box center [784, 220] width 258 height 11
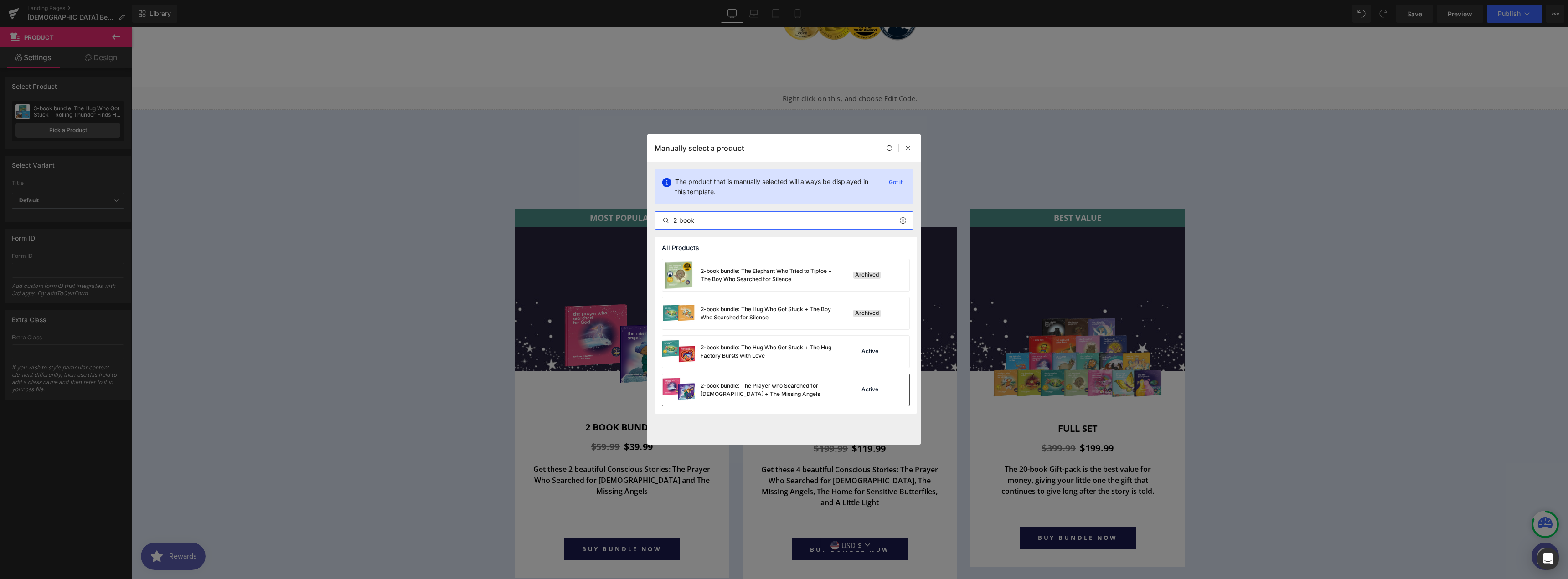
type input "2 book"
click at [720, 391] on div "2-book bundle: The Prayer who Searched for [DEMOGRAPHIC_DATA] + The Missing Ang…" at bounding box center [769, 390] width 137 height 17
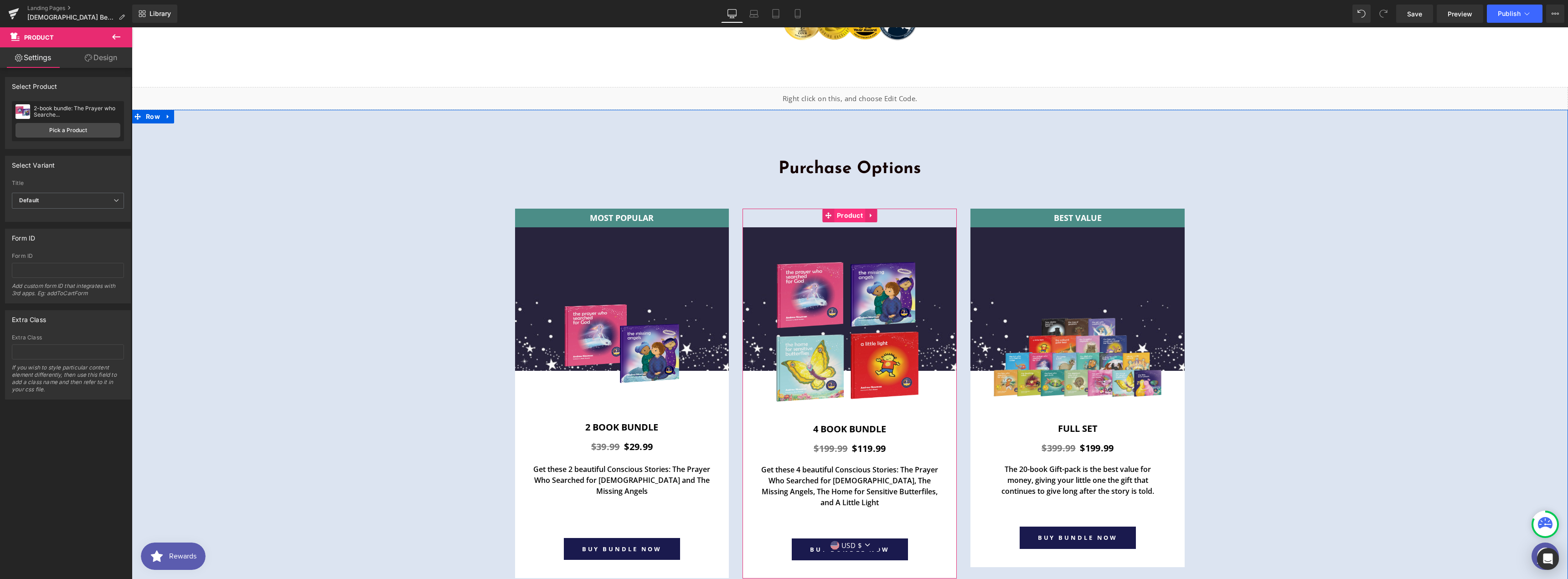
click at [840, 209] on span "Product" at bounding box center [850, 215] width 30 height 14
click at [67, 126] on link "Pick a Product" at bounding box center [67, 130] width 105 height 14
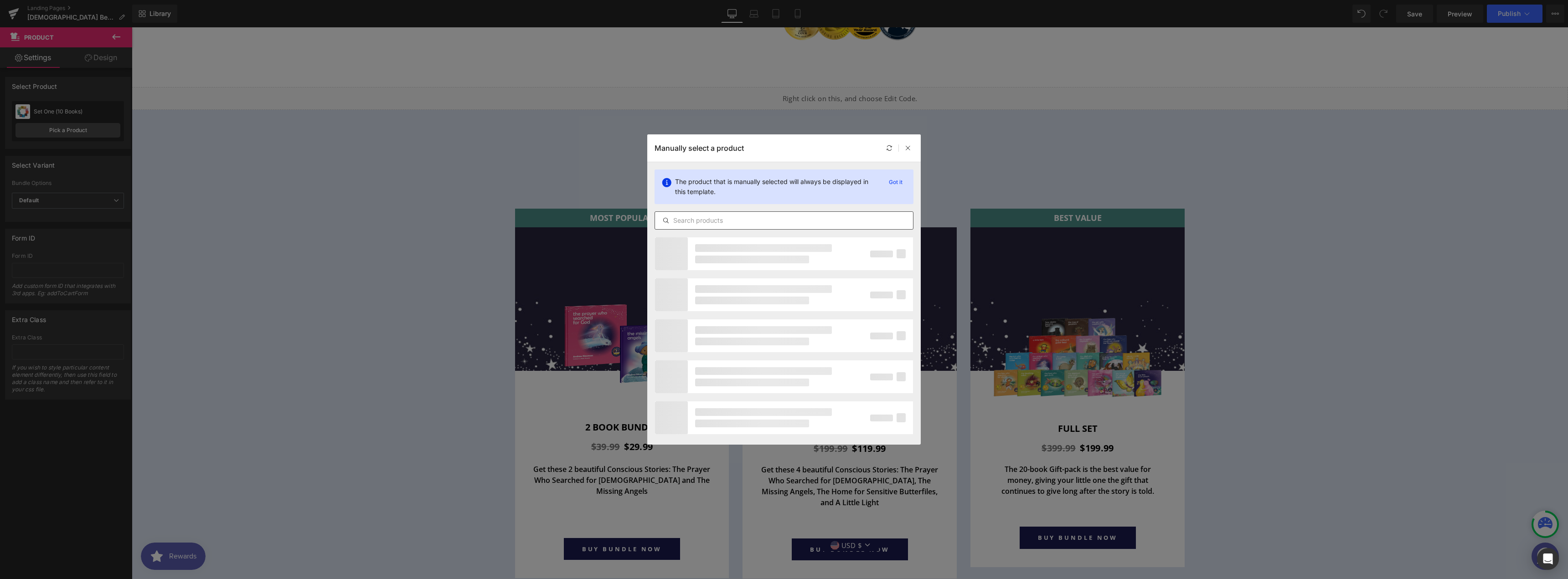
click at [761, 229] on div at bounding box center [784, 220] width 259 height 18
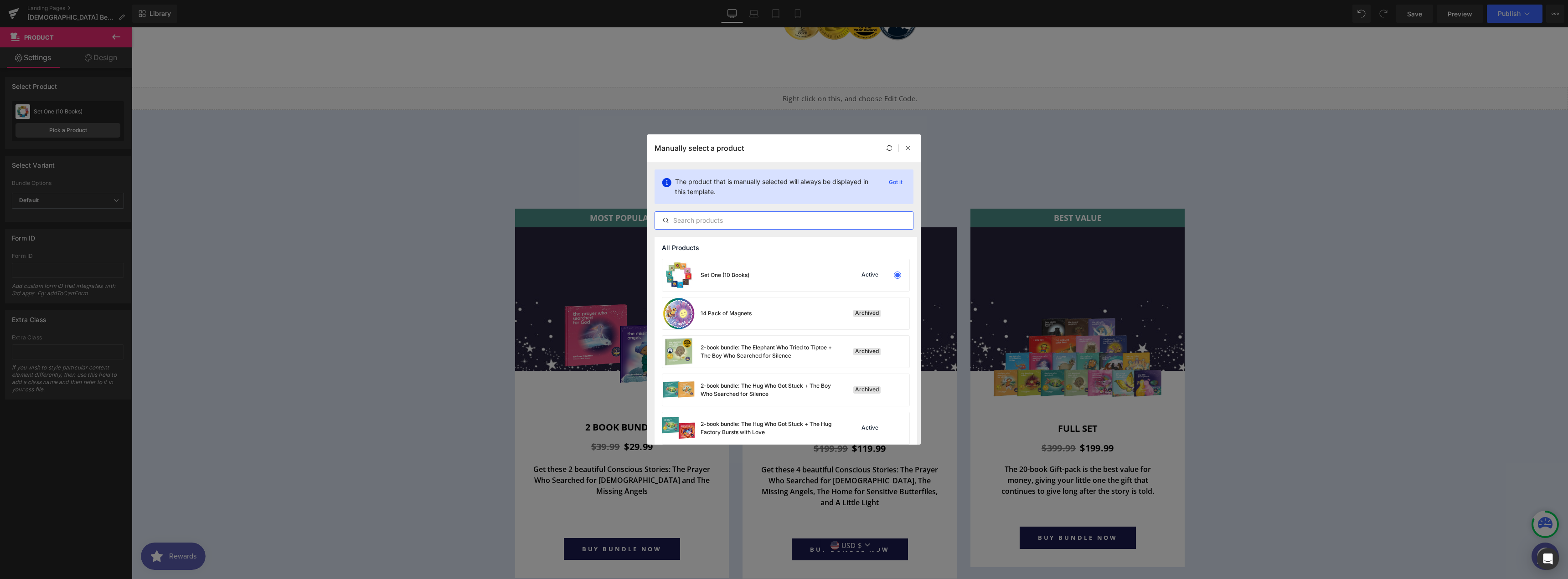
click at [761, 219] on input "text" at bounding box center [784, 220] width 258 height 11
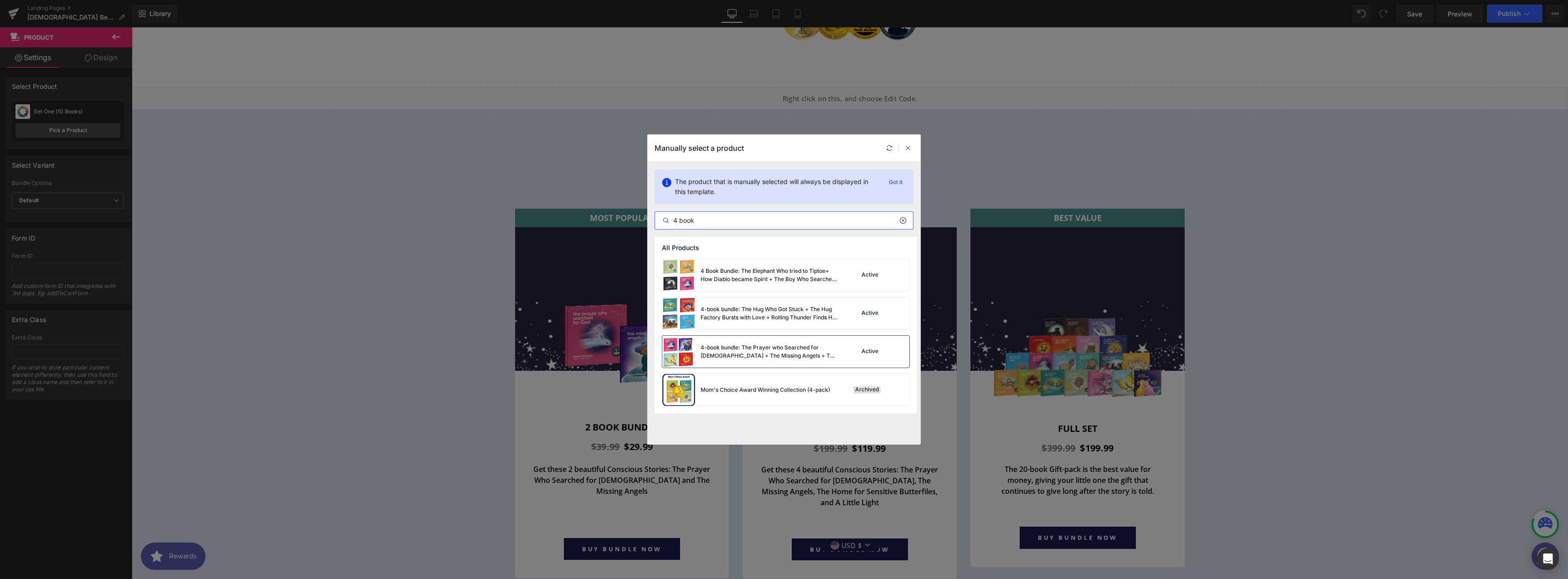
type input "4 book"
click at [816, 348] on div "4-book bundle: The Prayer who Searched for God + The Missing Angels + The Home …" at bounding box center [769, 351] width 137 height 17
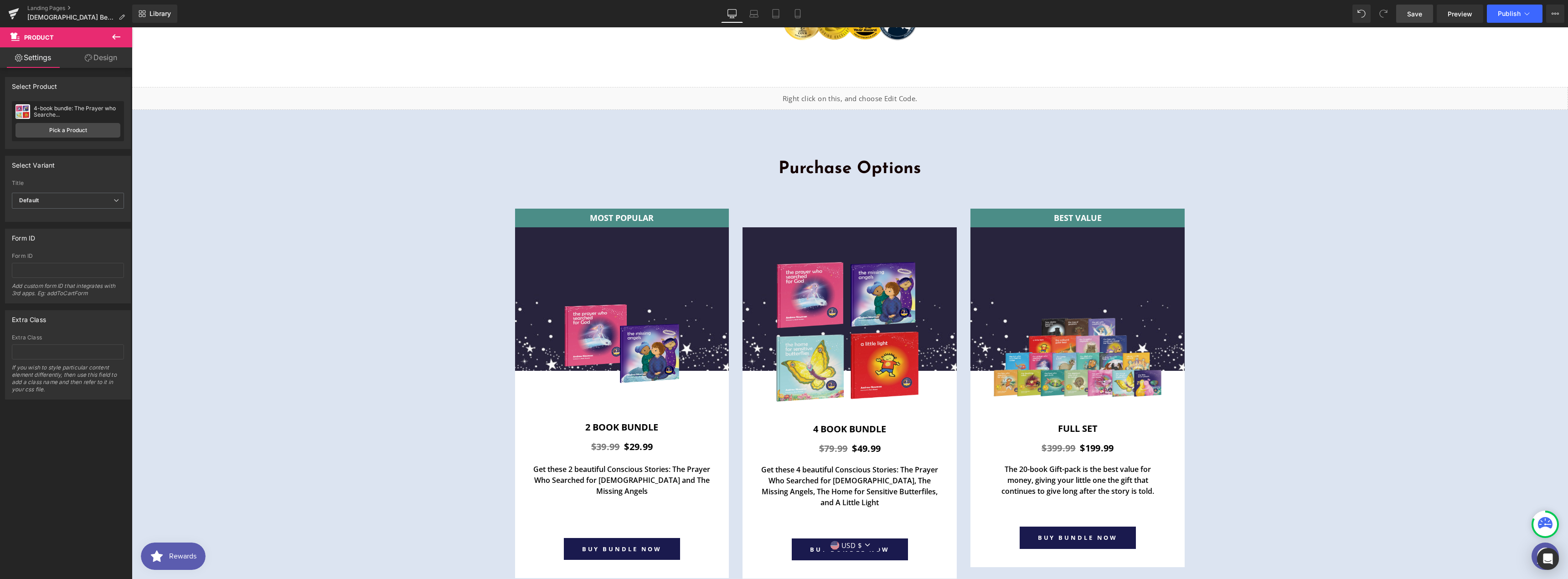
click at [1410, 10] on span "Save" at bounding box center [1414, 14] width 15 height 9
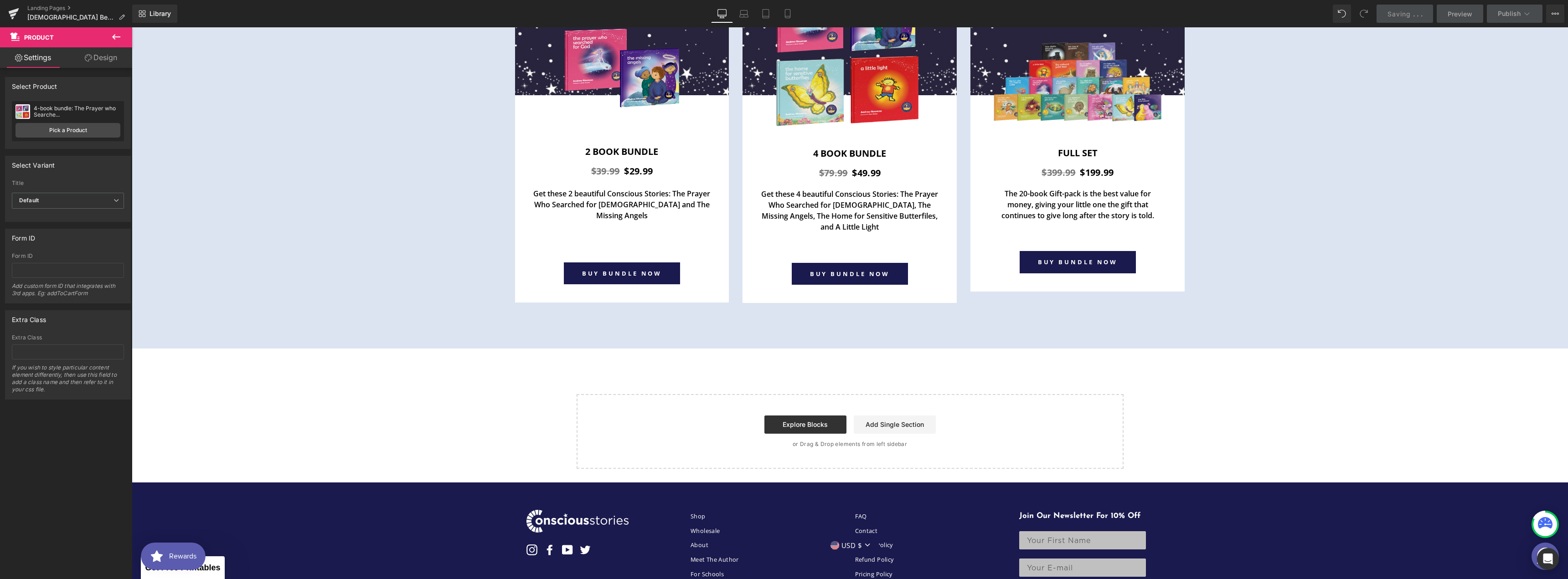
scroll to position [3313, 0]
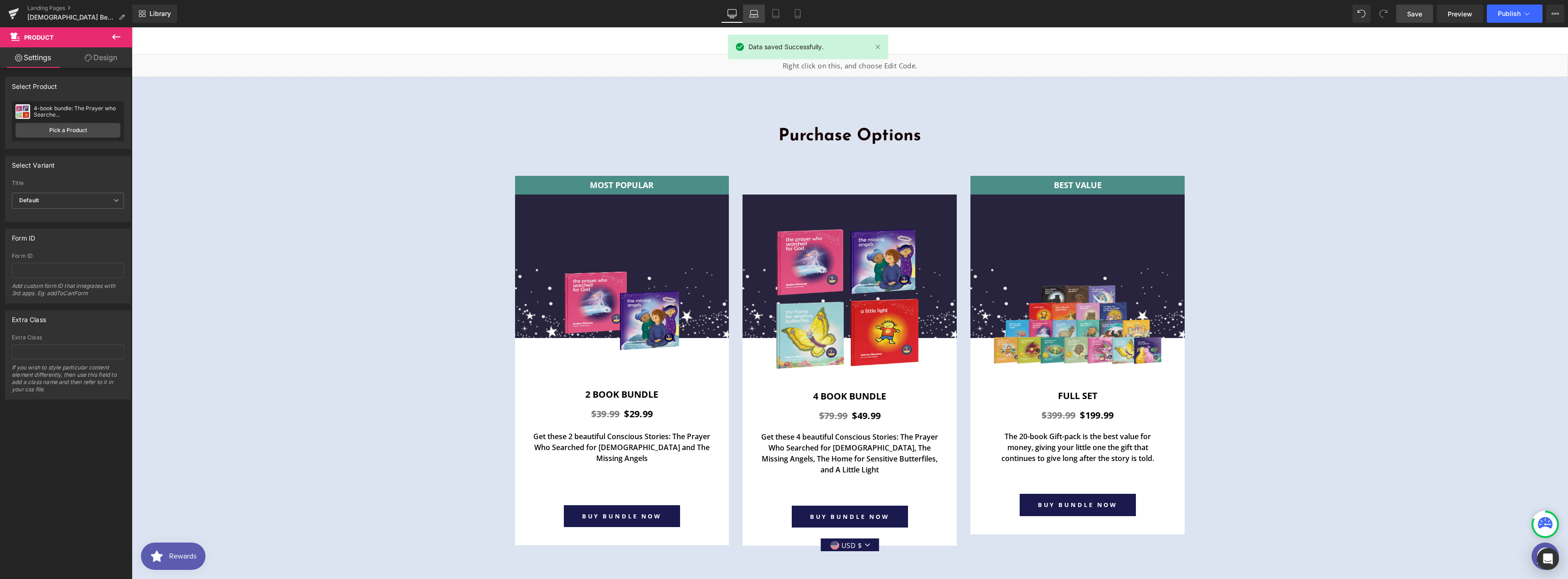
click at [750, 13] on icon at bounding box center [754, 14] width 9 height 9
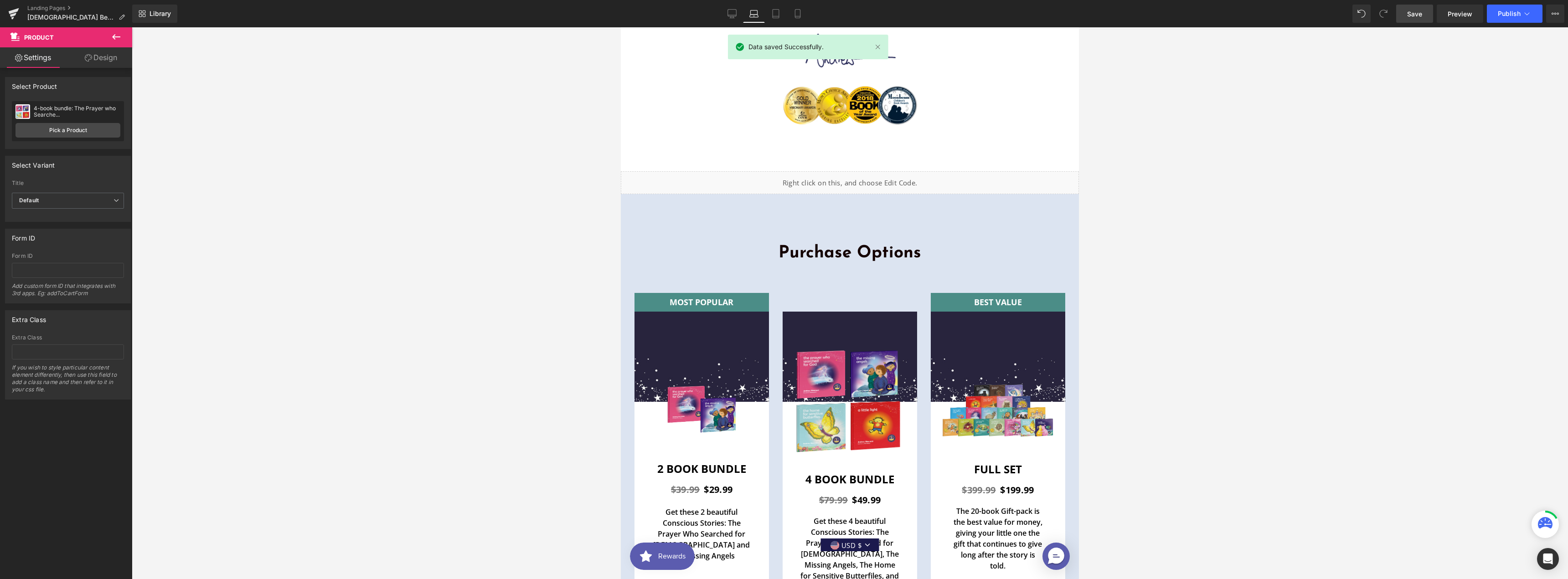
scroll to position [2946, 0]
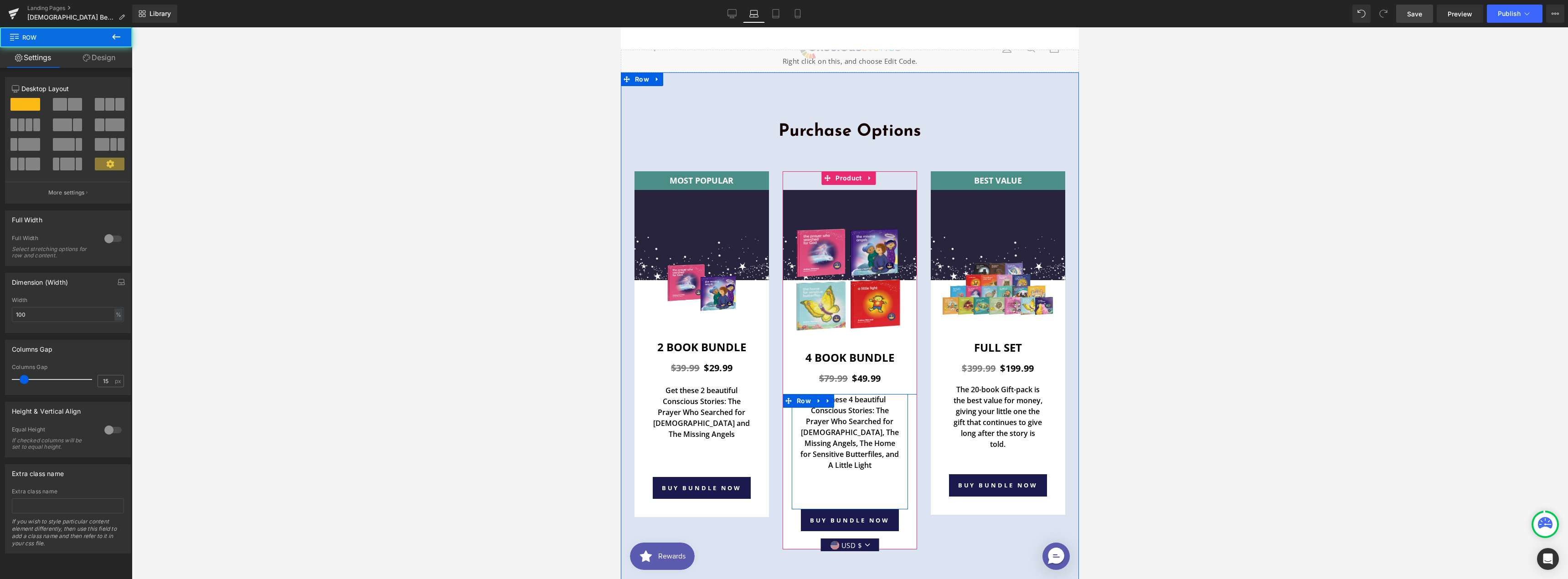
click at [844, 419] on div "Get these 4 beautiful Conscious Stories: The Prayer Who Searched for God, The M…" at bounding box center [850, 451] width 116 height 115
click at [666, 385] on p "Get these 2 beautiful Conscious Stories: The Prayer Who Searched for [DEMOGRAPH…" at bounding box center [702, 413] width 103 height 55
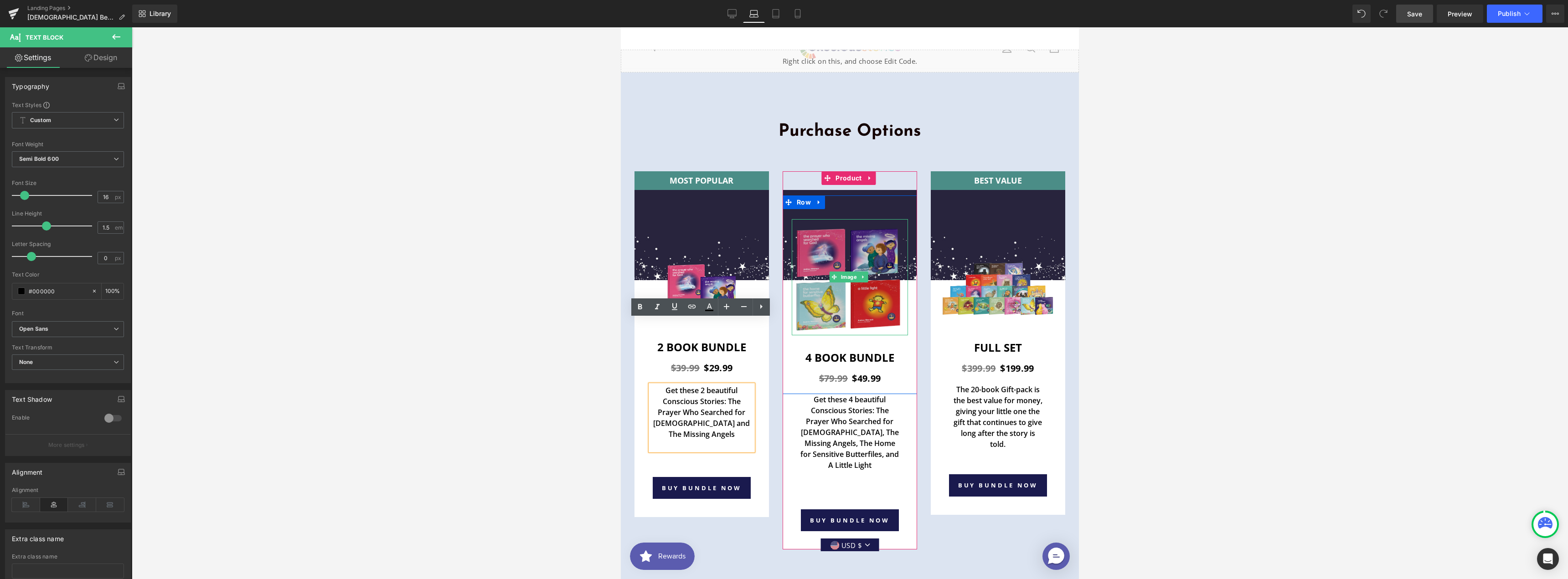
click at [869, 219] on img at bounding box center [850, 277] width 116 height 116
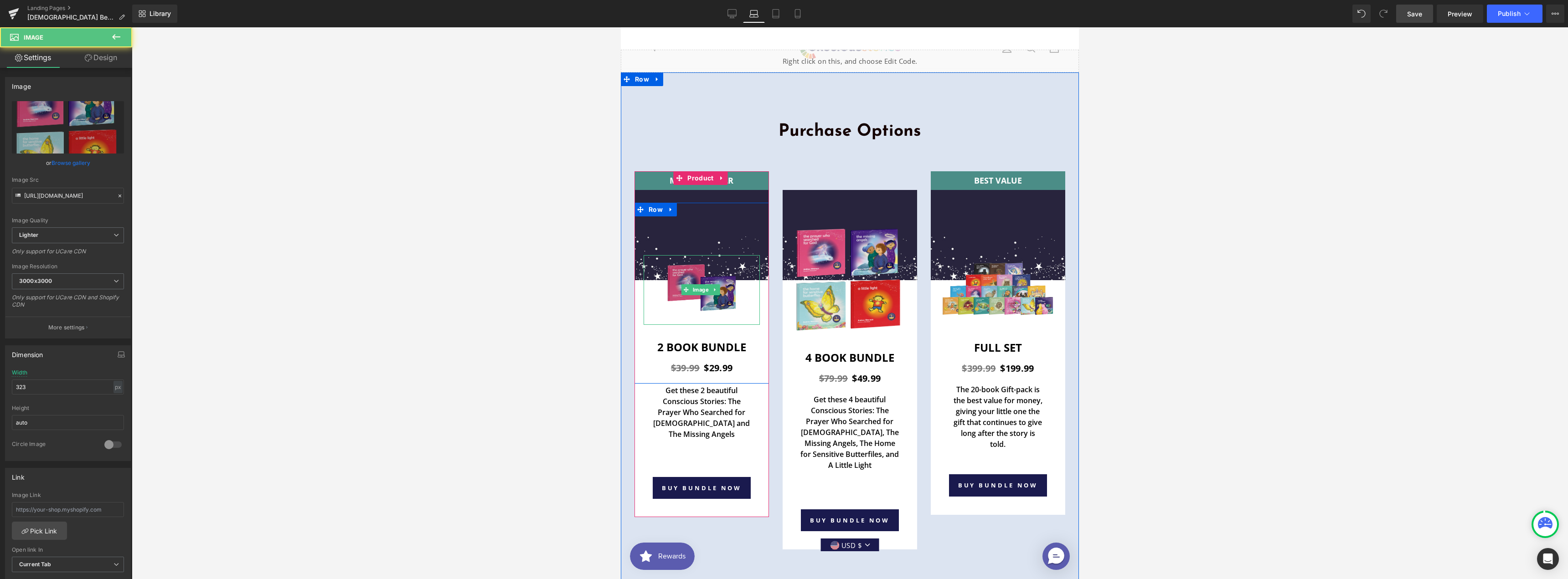
click at [707, 255] on img at bounding box center [702, 290] width 69 height 69
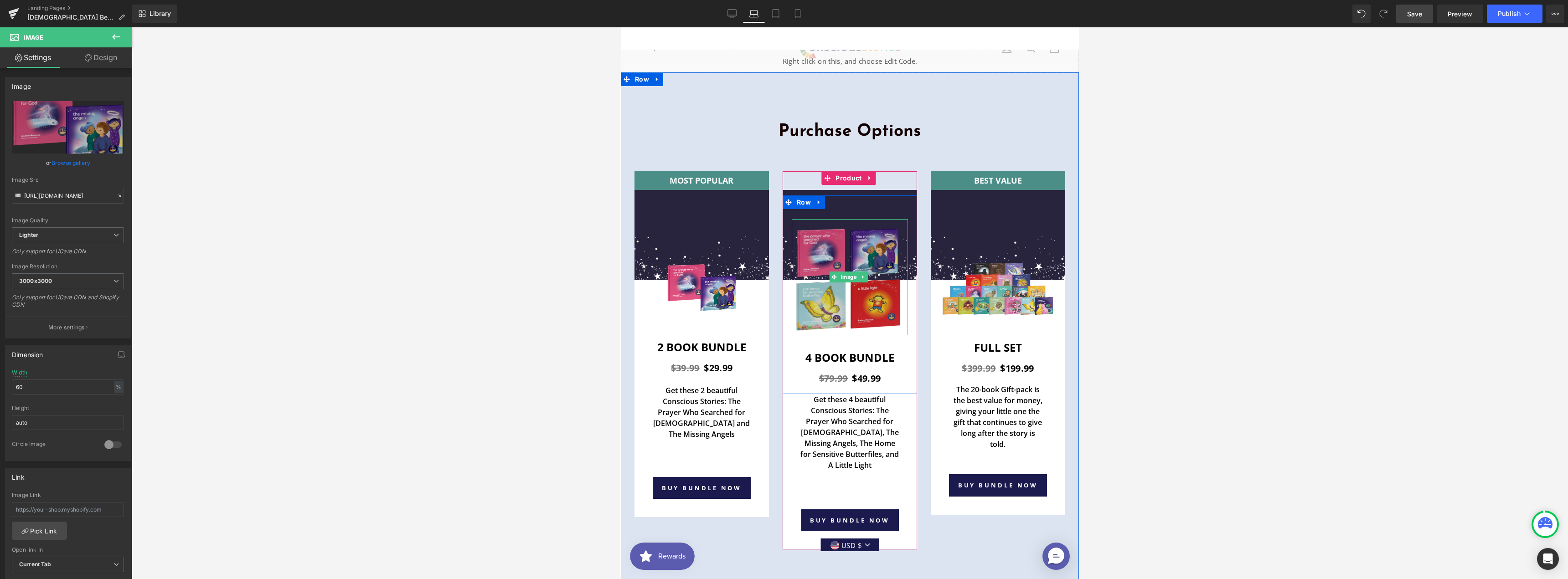
click at [864, 219] on img at bounding box center [850, 277] width 116 height 116
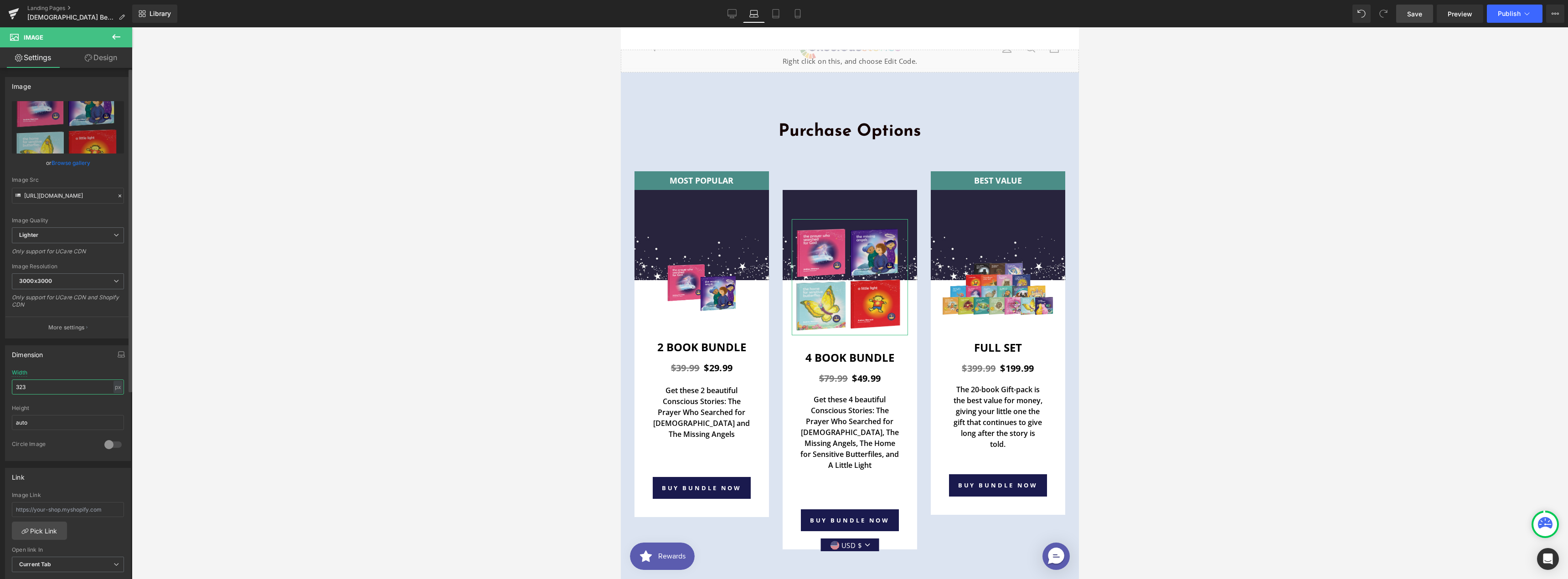
click at [41, 393] on input "323" at bounding box center [67, 387] width 112 height 15
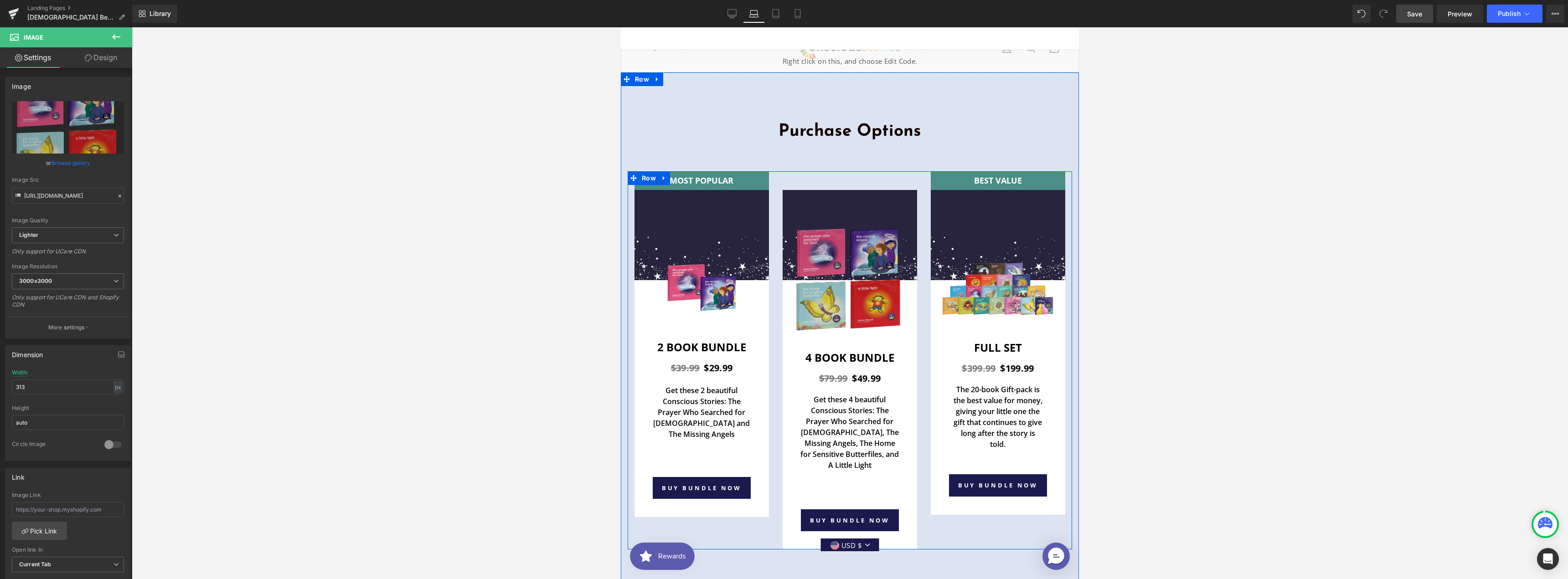
click at [844, 219] on img at bounding box center [850, 277] width 116 height 116
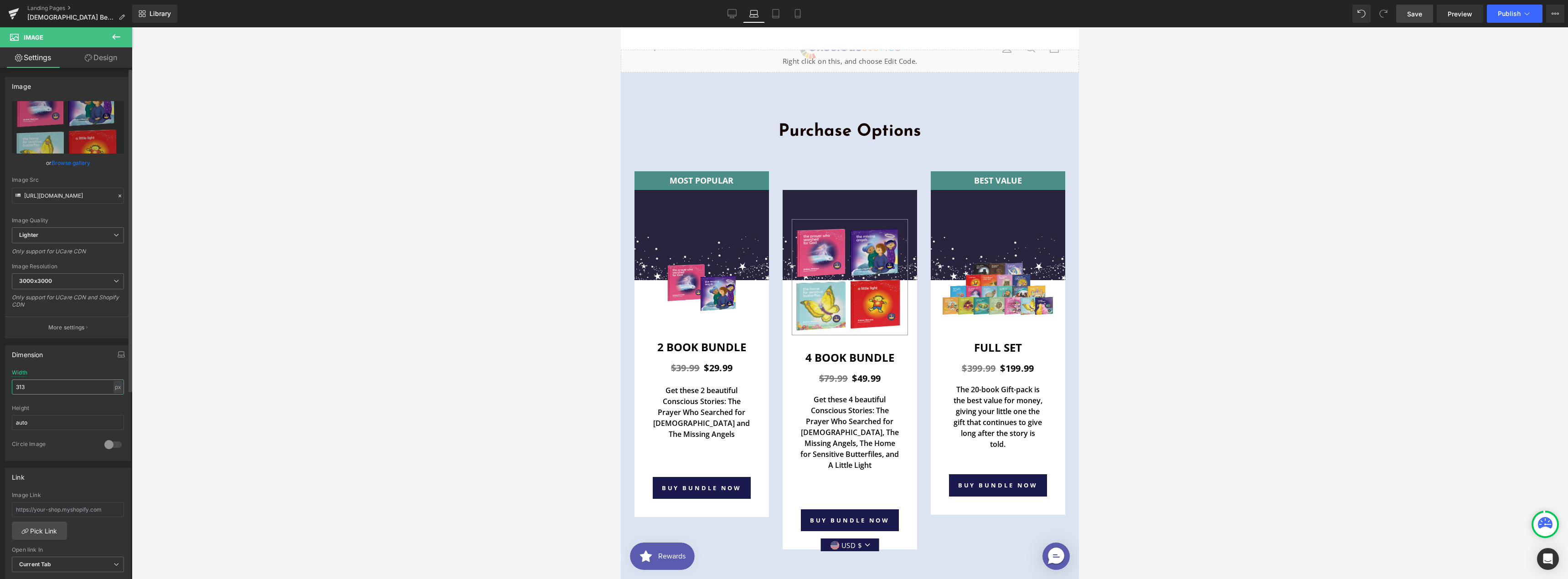
click at [27, 391] on input "313" at bounding box center [67, 387] width 112 height 15
type input "283"
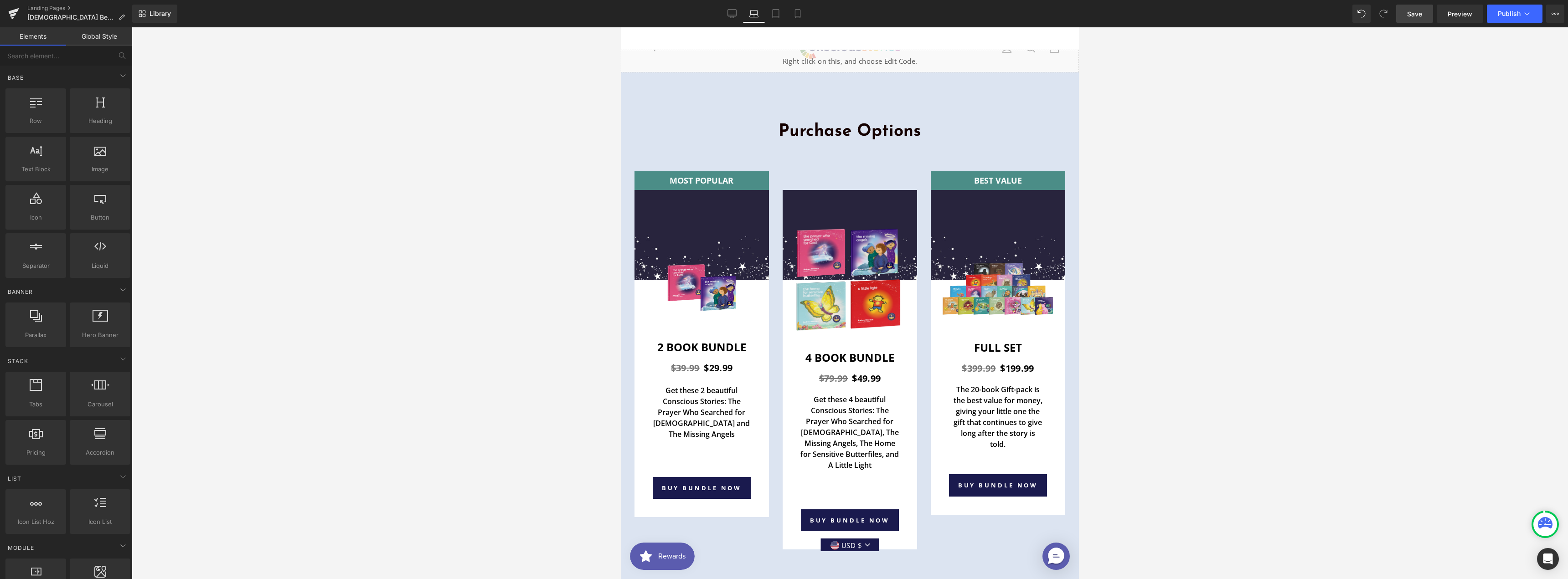
click at [323, 321] on div at bounding box center [850, 303] width 1436 height 552
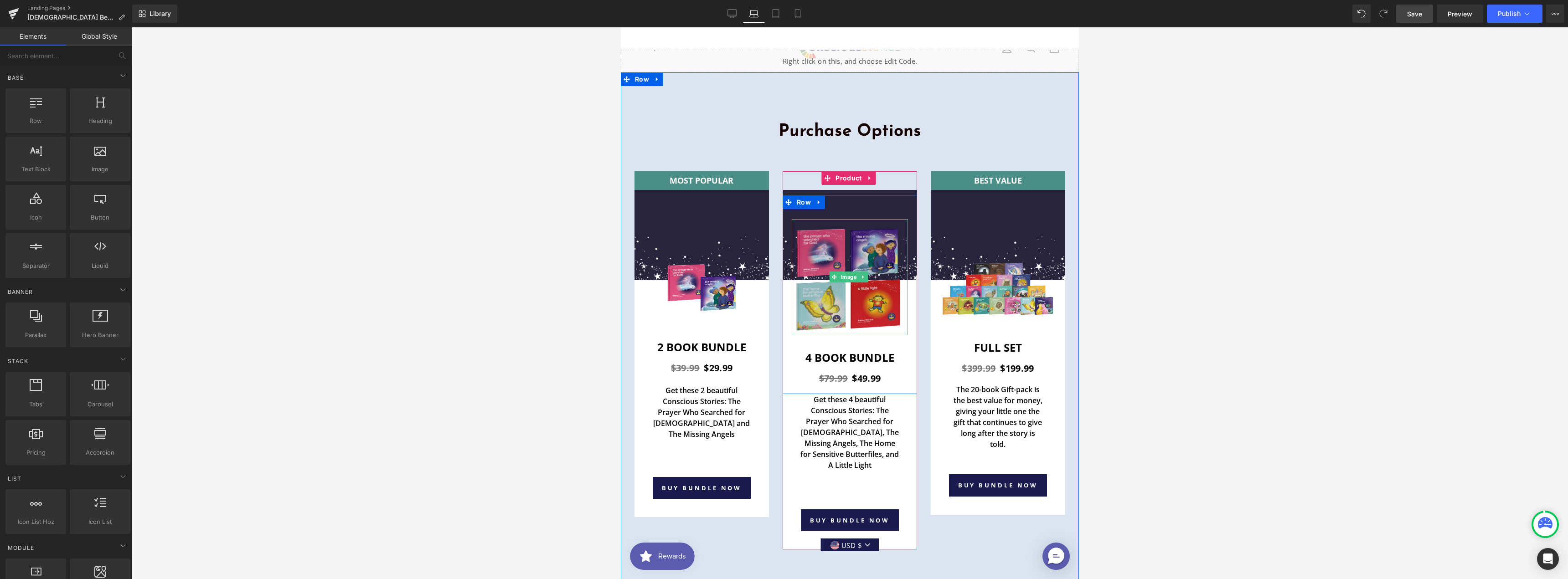
click at [856, 219] on img at bounding box center [850, 277] width 116 height 116
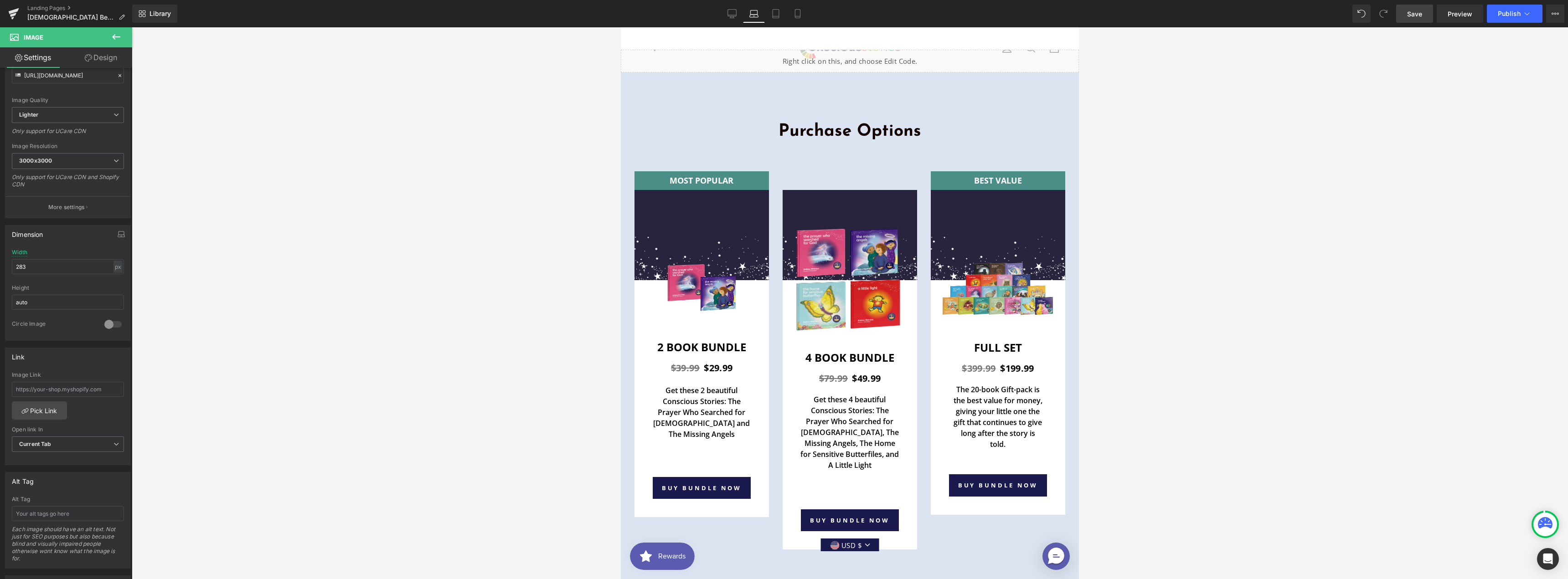
scroll to position [121, 0]
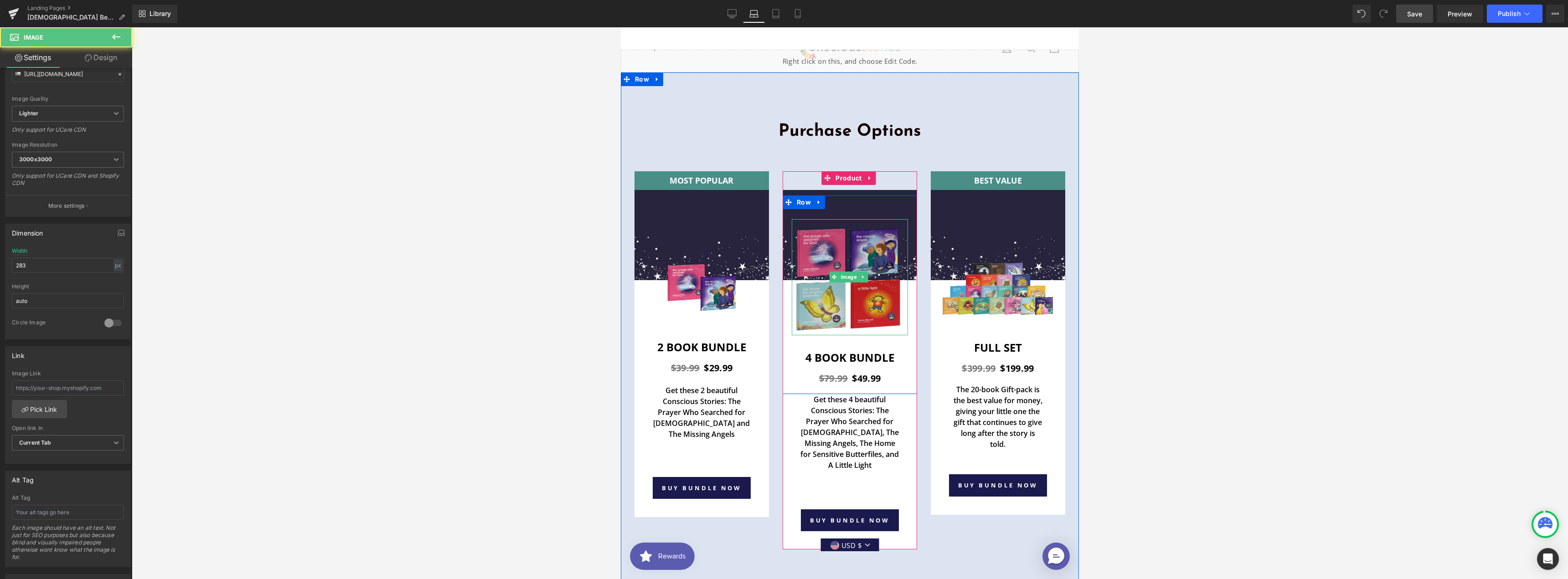
click at [835, 219] on img at bounding box center [850, 277] width 116 height 116
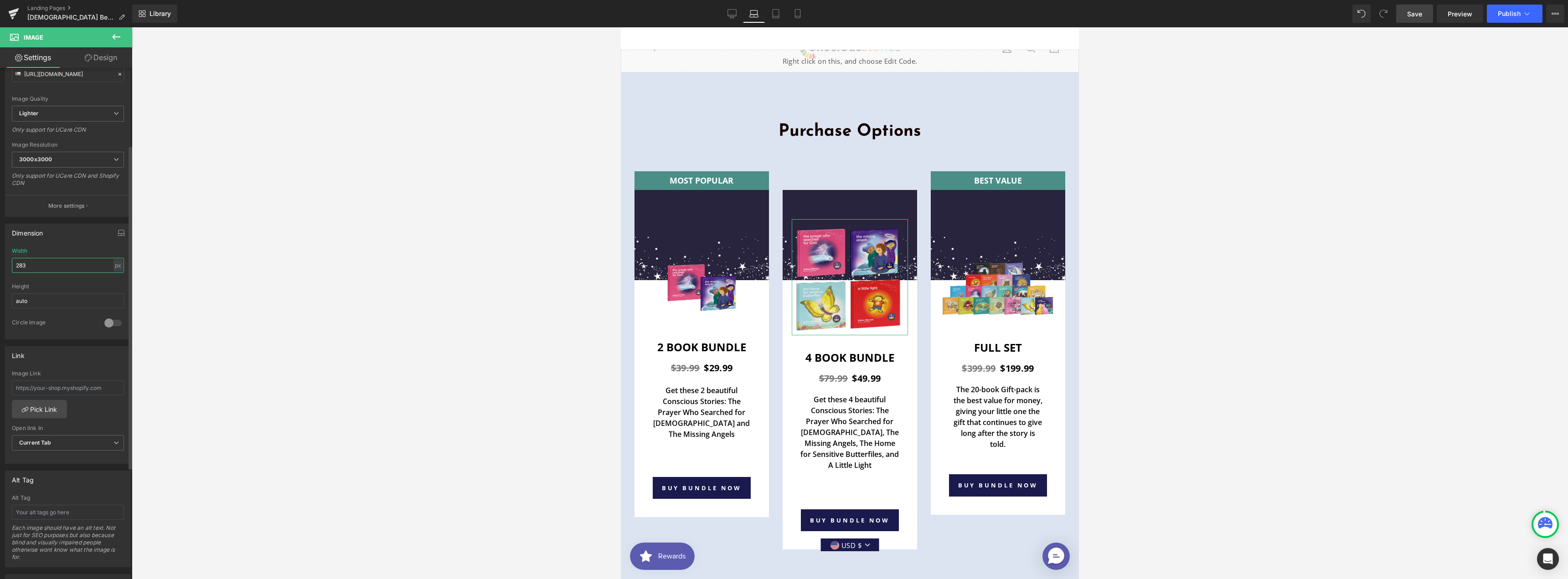
click at [27, 268] on input "283" at bounding box center [67, 265] width 112 height 15
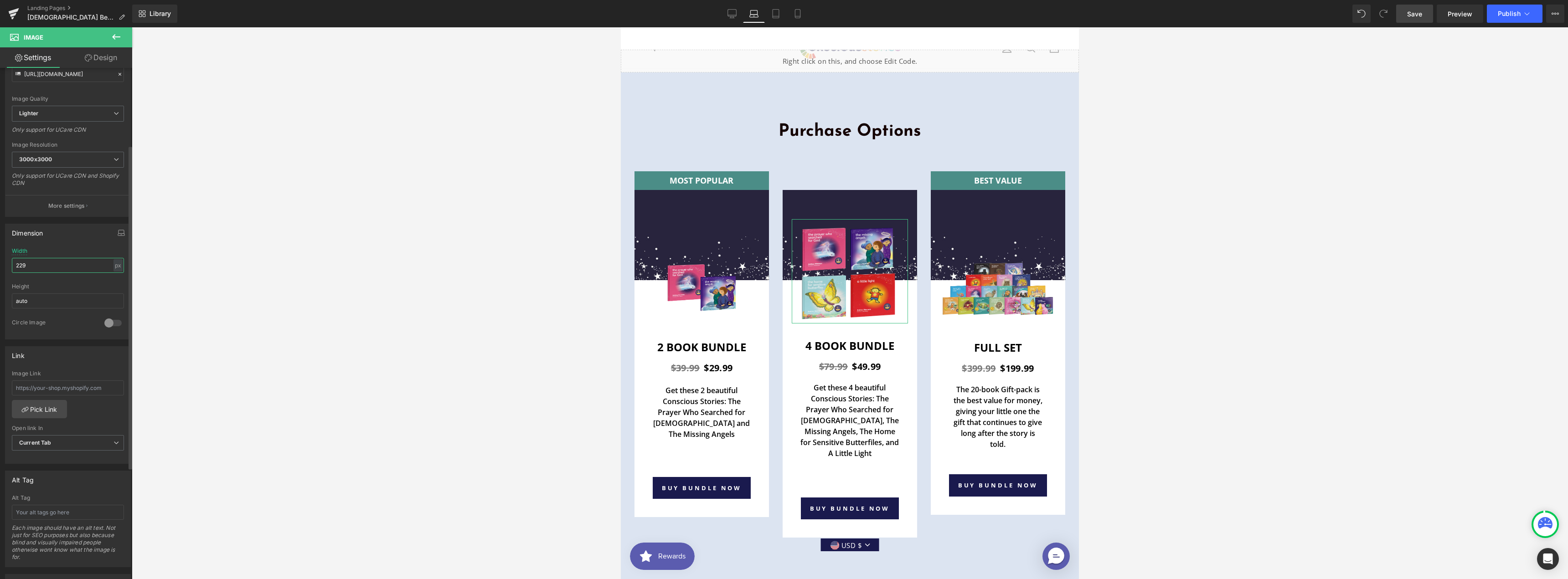
type input "230"
click at [880, 405] on div "Get these 4 beautiful Conscious Stories: The Prayer Who Searched for God, The M…" at bounding box center [850, 439] width 116 height 115
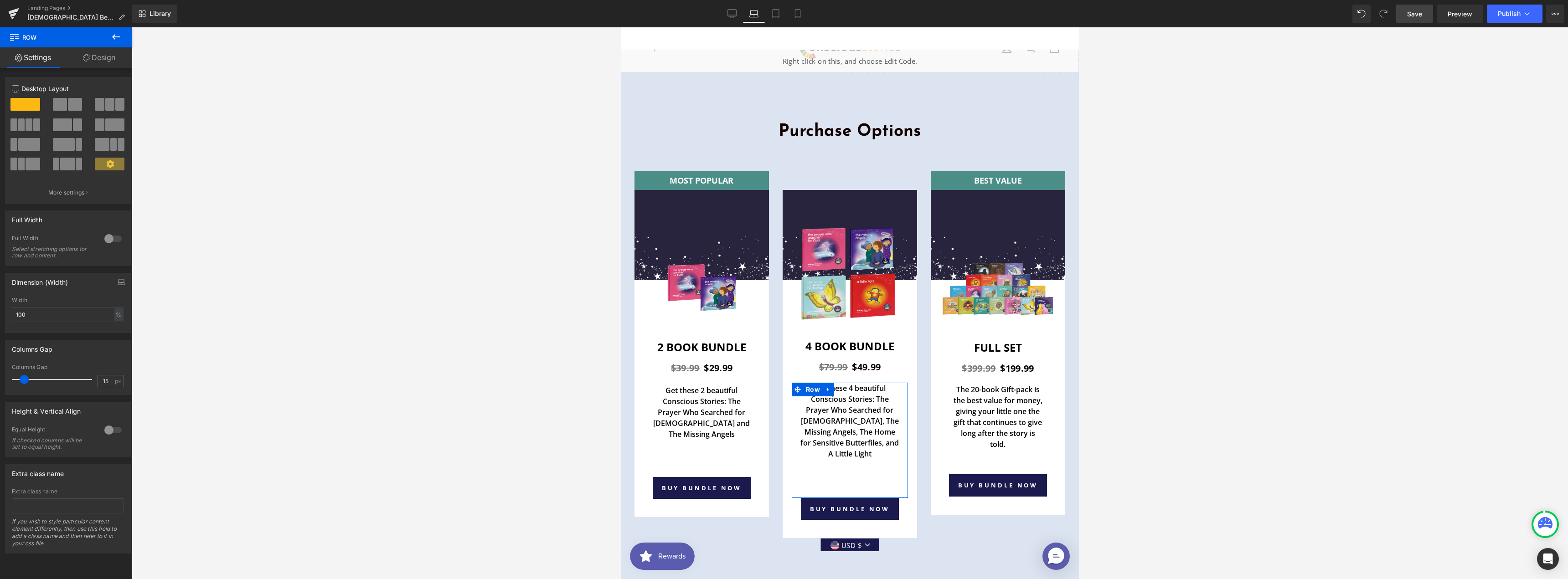
click at [106, 61] on link "Design" at bounding box center [98, 58] width 66 height 20
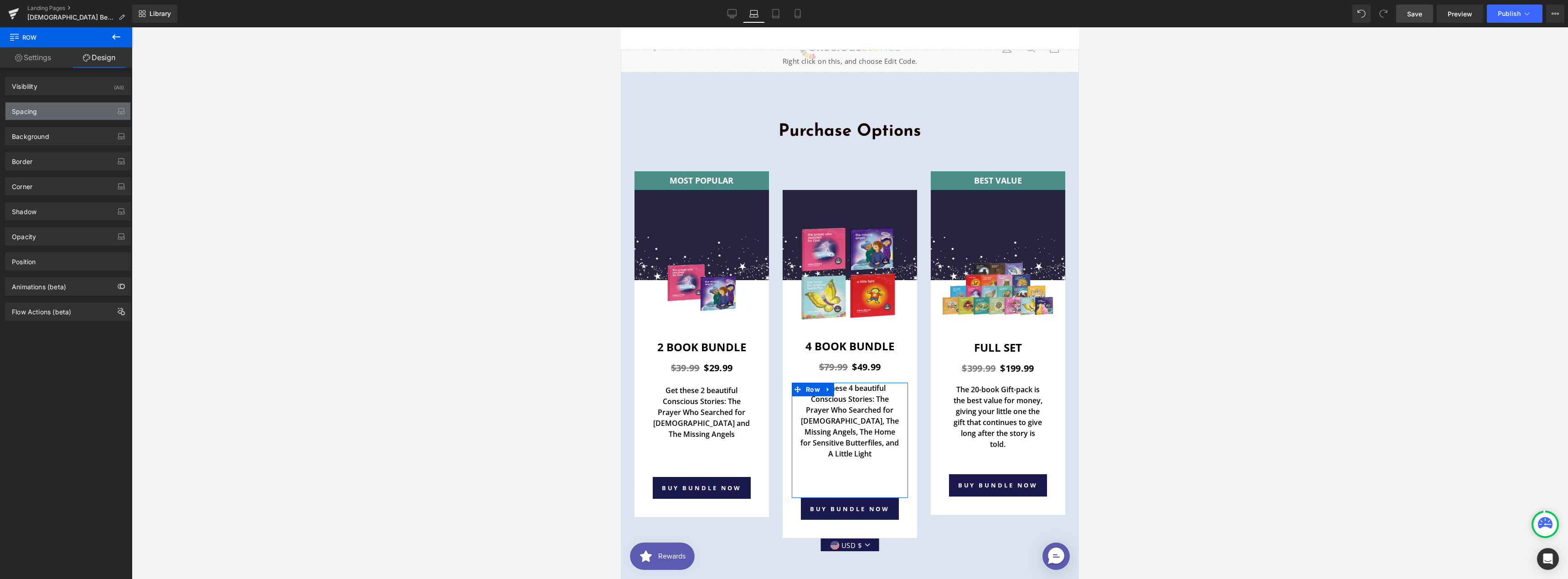
click at [46, 116] on div "Spacing" at bounding box center [68, 111] width 125 height 17
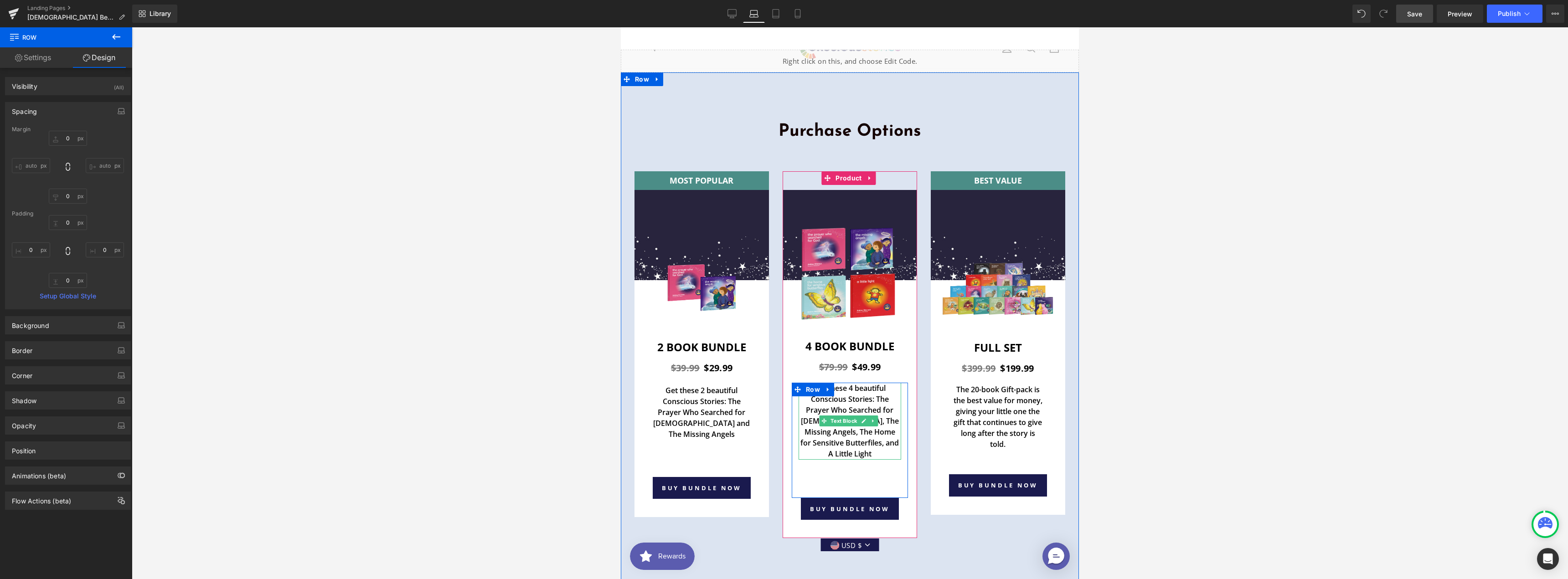
click at [830, 382] on p "Get these 4 beautiful Conscious Stories: The Prayer Who Searched for [DEMOGRAPH…" at bounding box center [850, 421] width 103 height 77
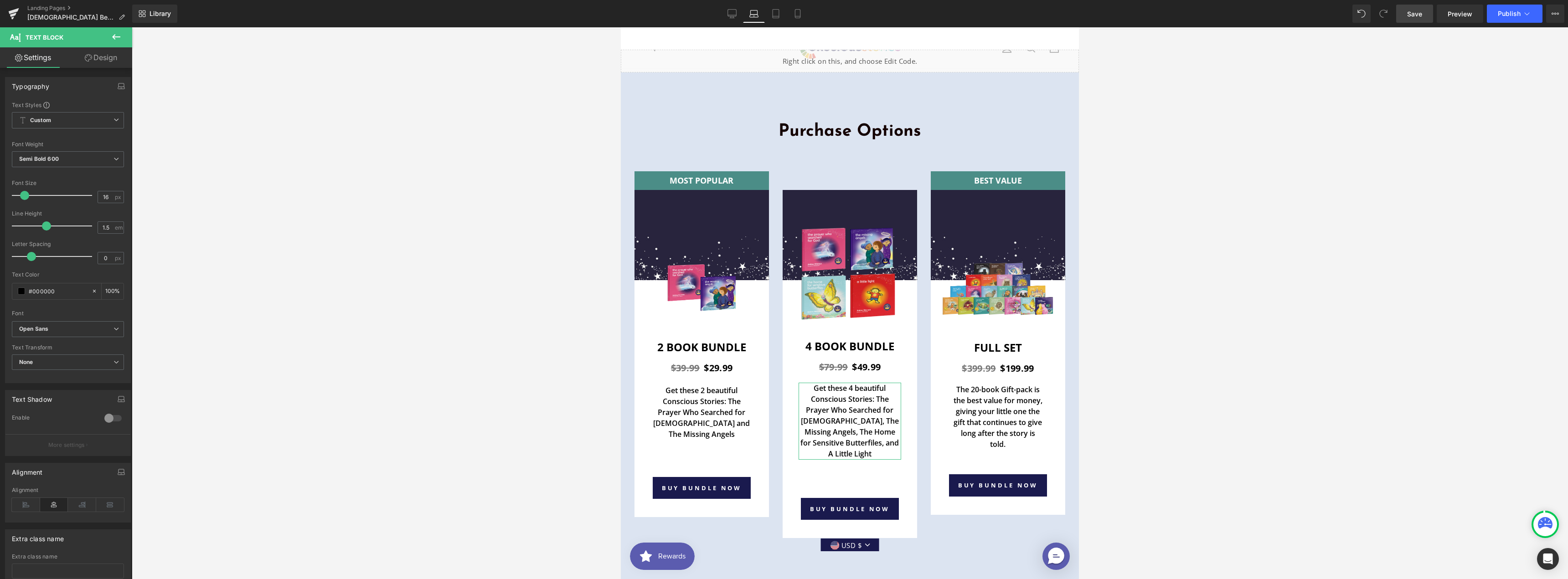
click at [93, 56] on link "Design" at bounding box center [101, 58] width 66 height 20
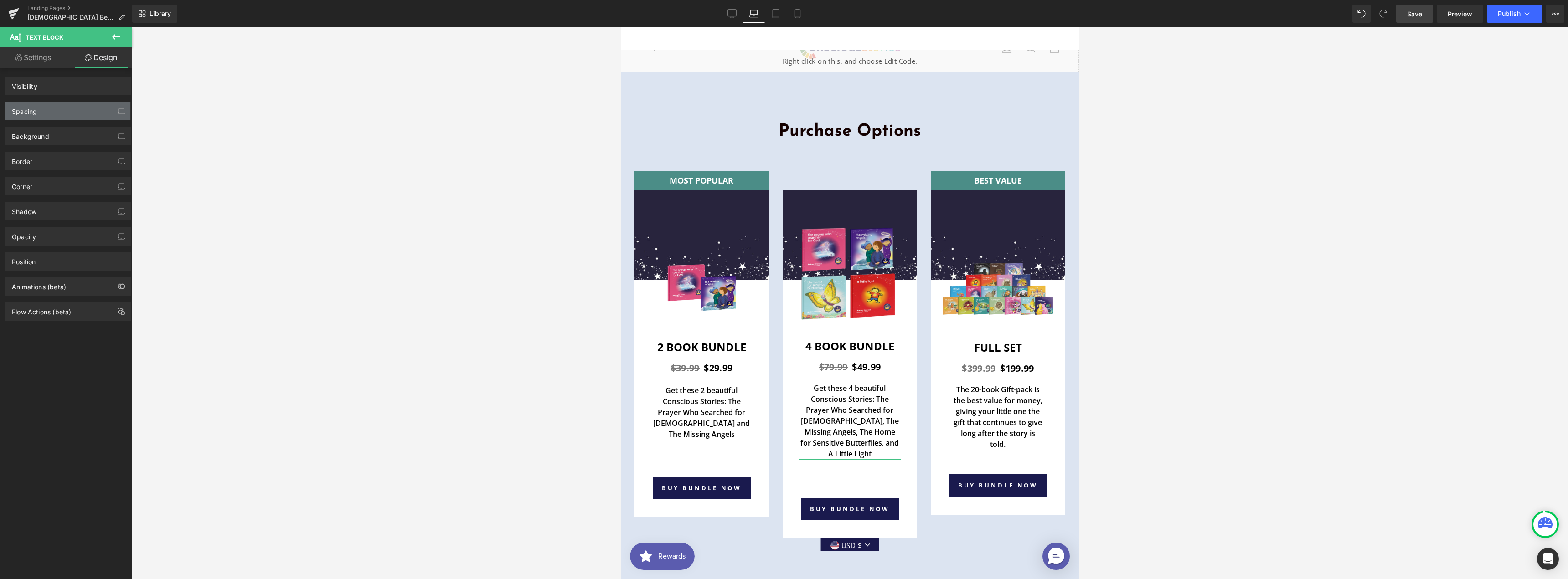
click at [67, 106] on div "Spacing" at bounding box center [68, 111] width 125 height 17
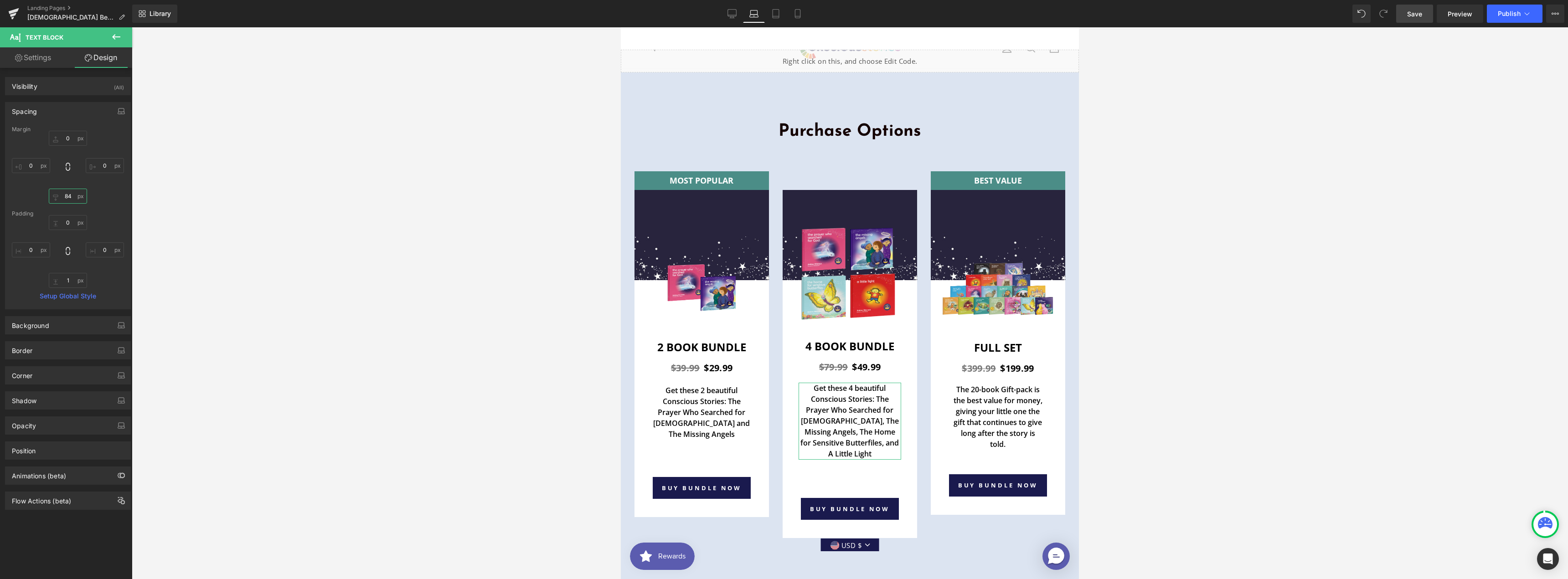
click at [74, 201] on input "84" at bounding box center [67, 196] width 38 height 15
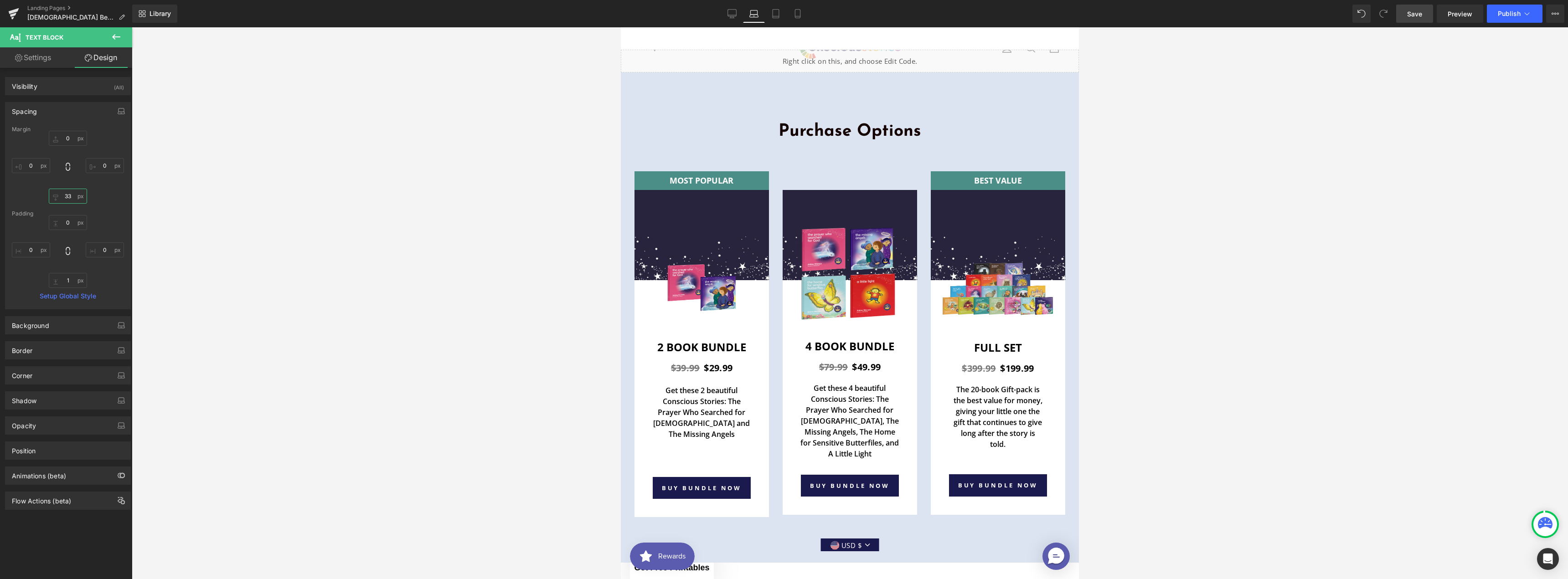
type input "34"
click at [762, 17] on link "Laptop" at bounding box center [754, 13] width 22 height 18
click at [772, 13] on icon at bounding box center [775, 14] width 9 height 9
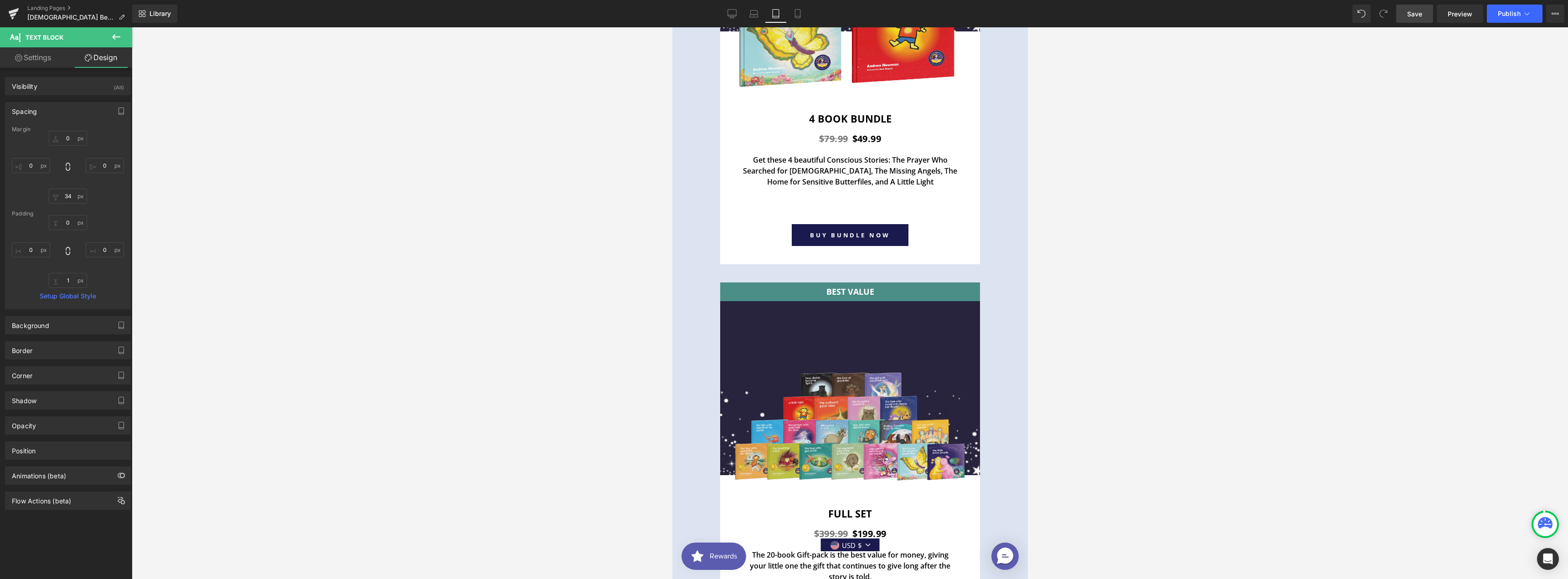
scroll to position [4801, 0]
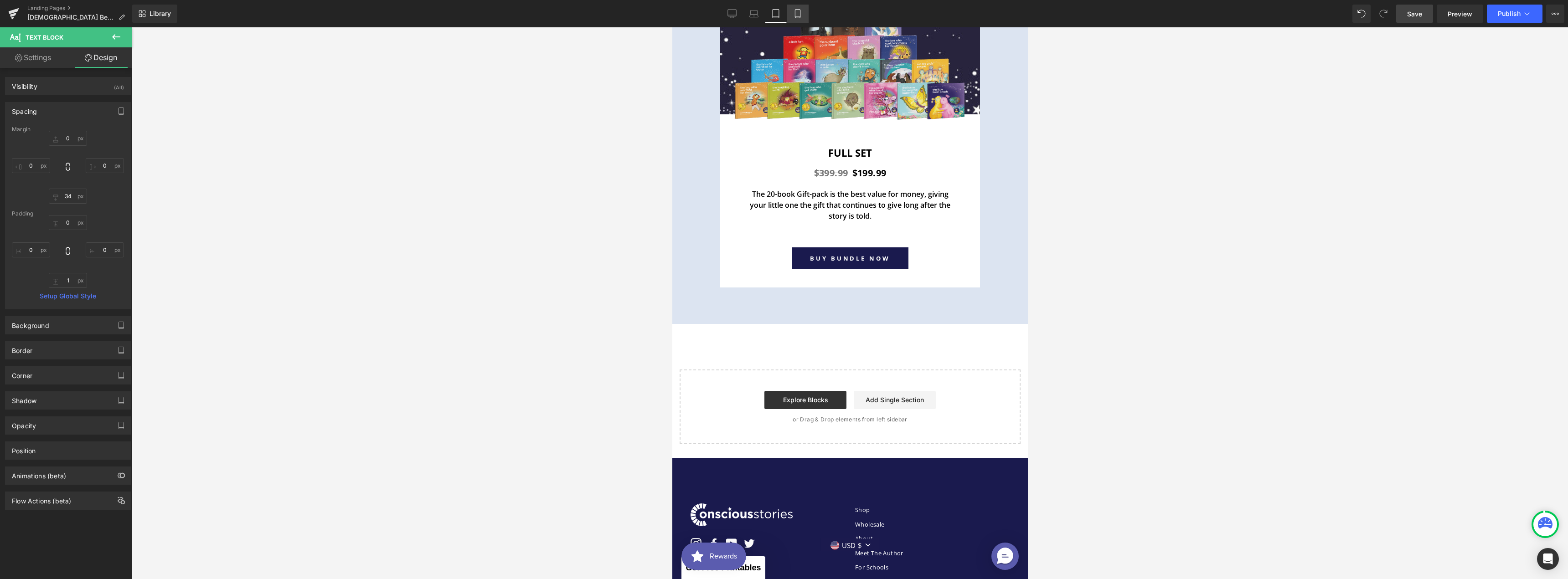
click at [790, 12] on link "Mobile" at bounding box center [798, 13] width 22 height 18
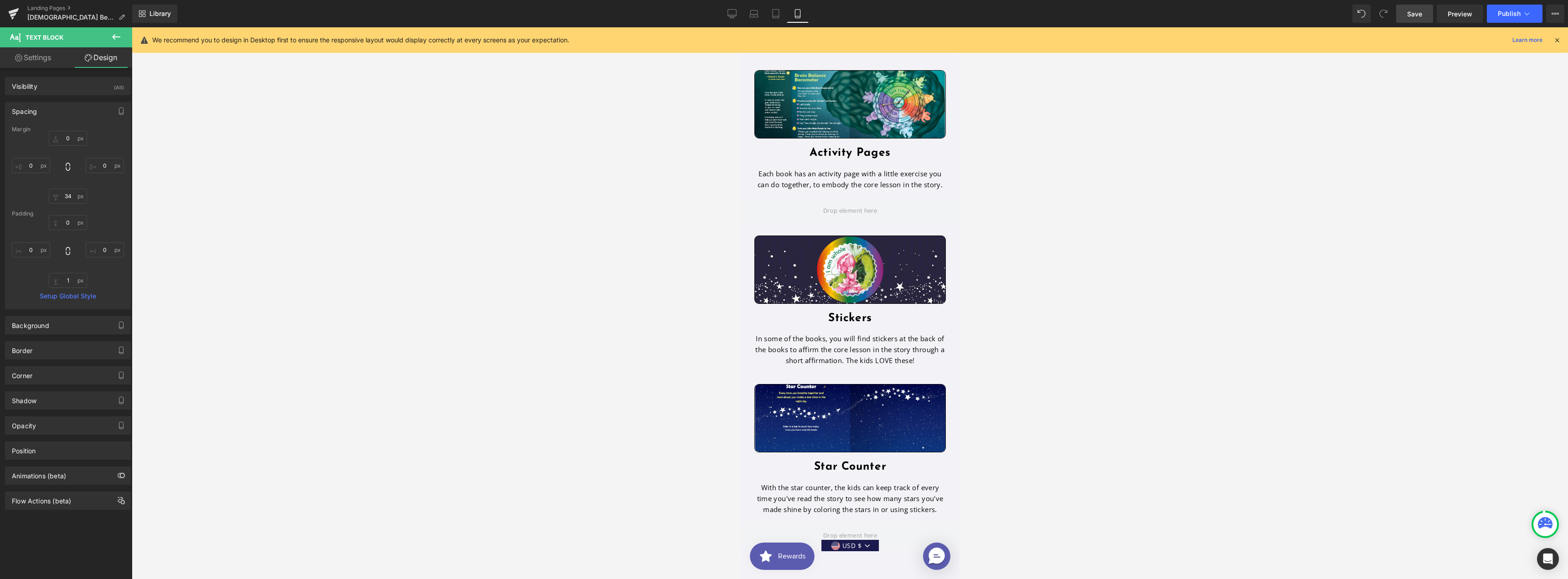
scroll to position [2345, 0]
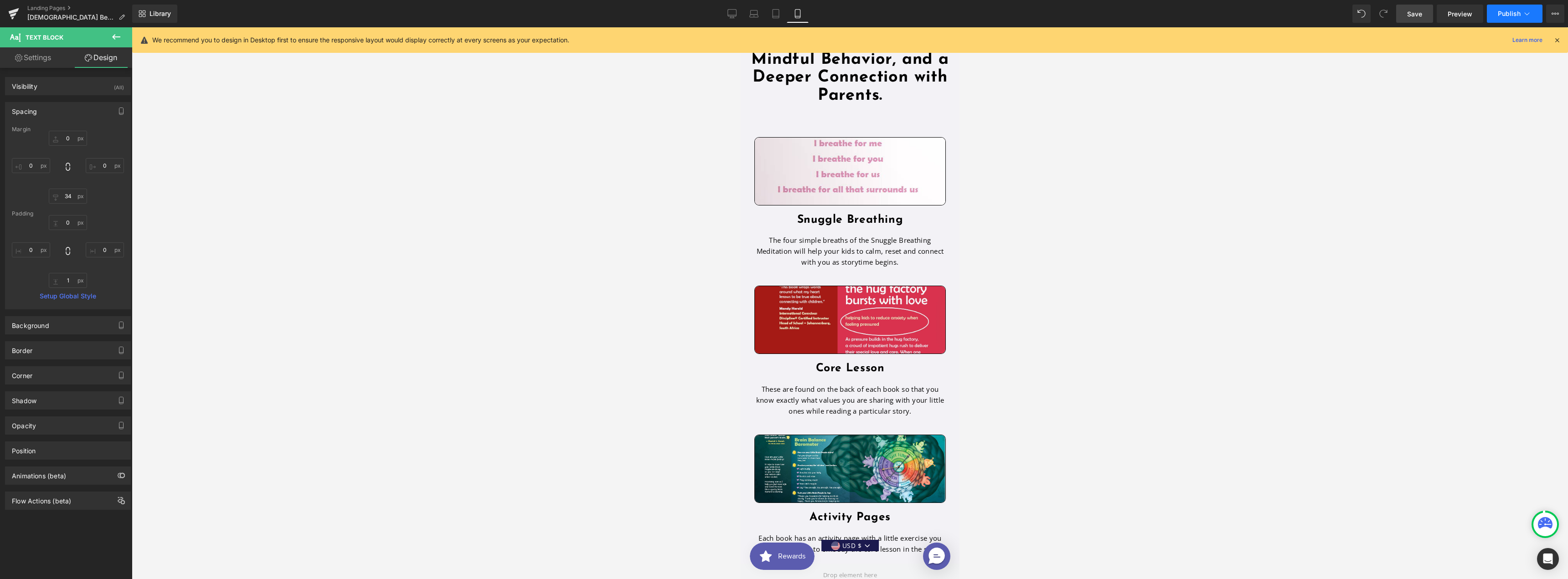
click at [1509, 20] on button "Publish" at bounding box center [1514, 13] width 56 height 18
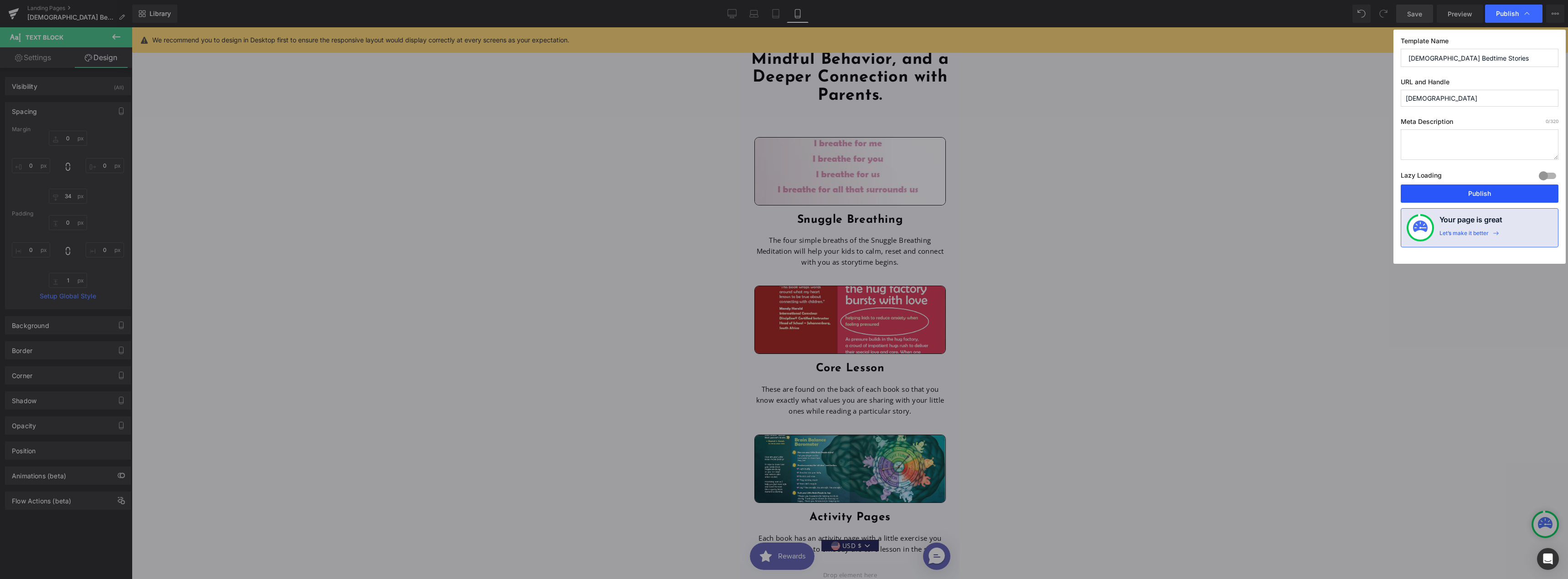
click at [1453, 200] on button "Publish" at bounding box center [1480, 193] width 158 height 18
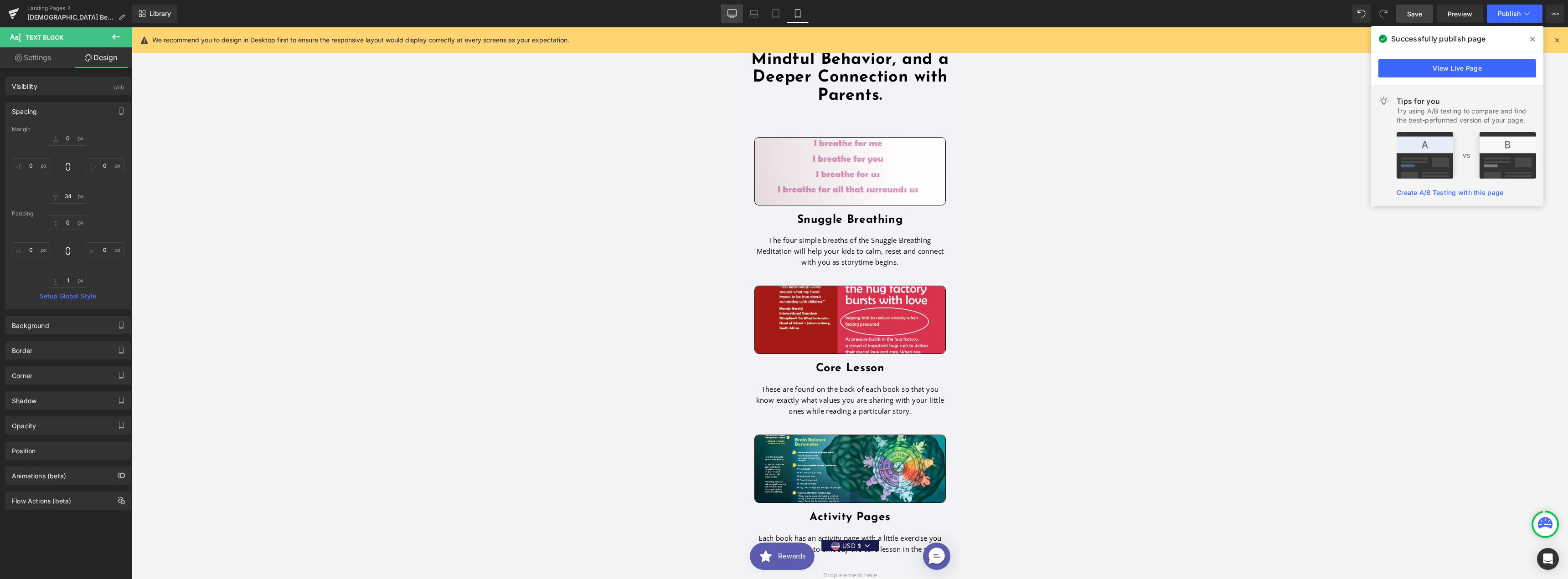
click at [732, 11] on icon at bounding box center [732, 14] width 9 height 9
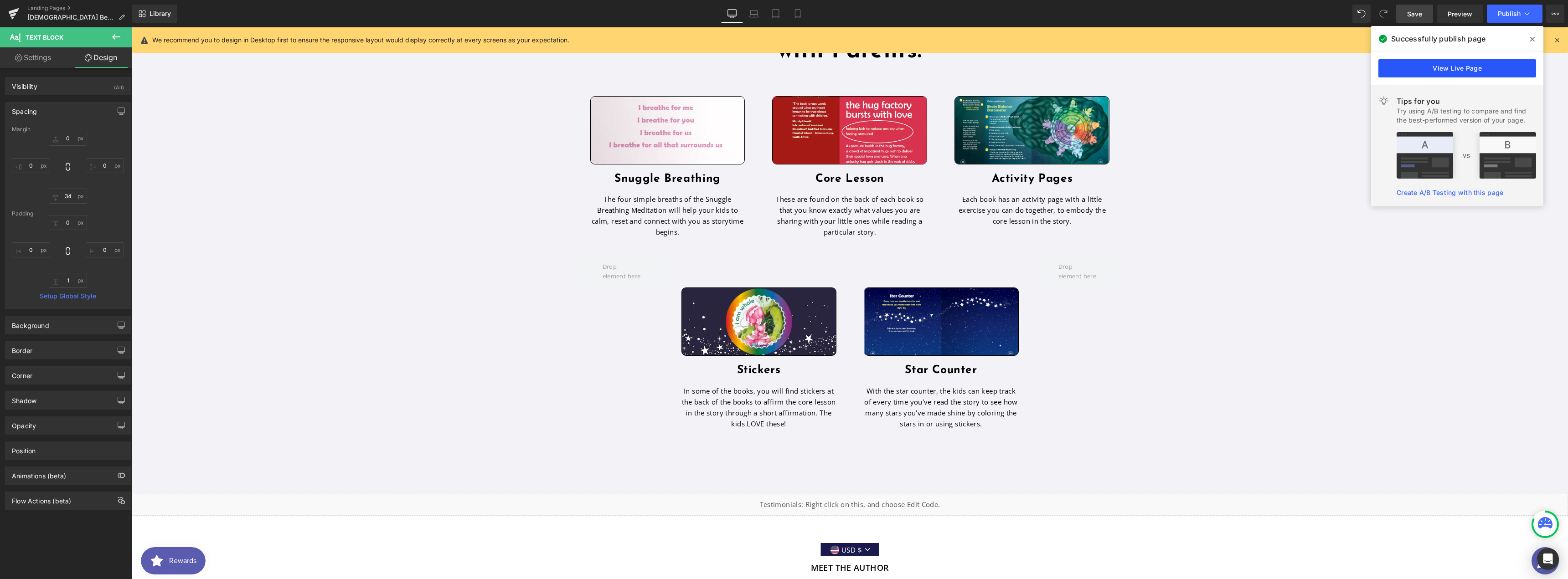
scroll to position [1502, 0]
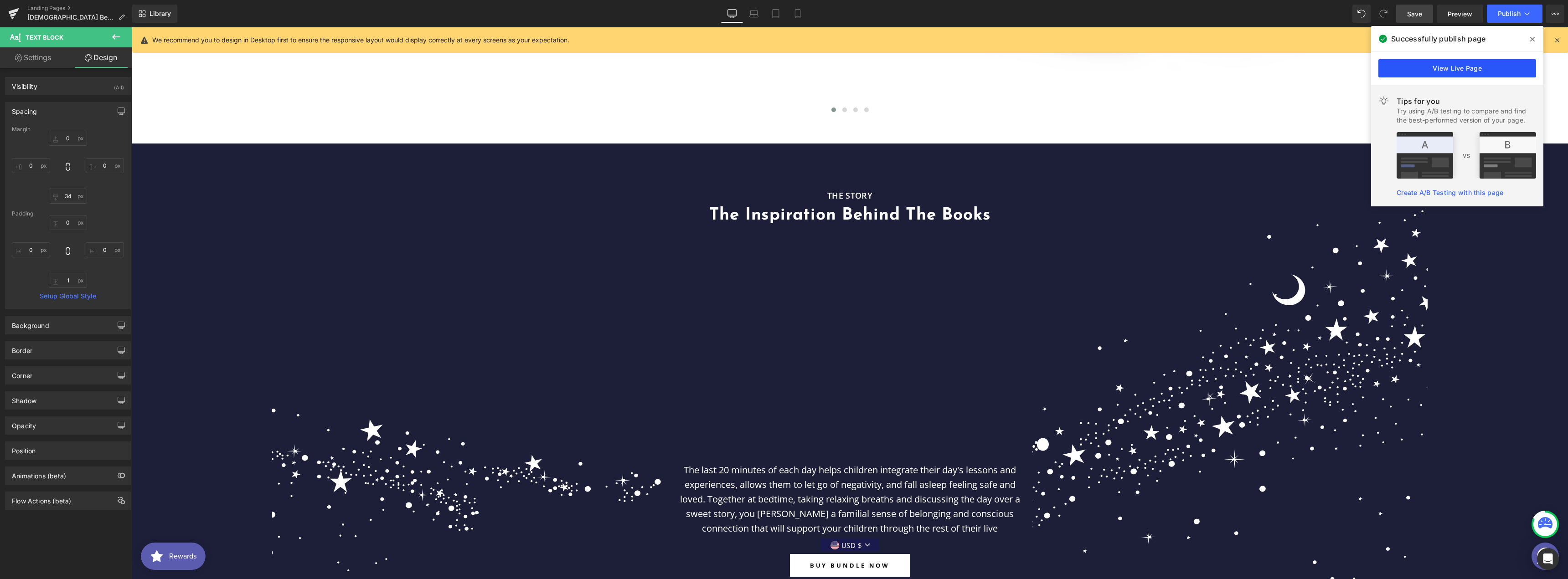
click at [1446, 69] on link "View Live Page" at bounding box center [1457, 68] width 158 height 18
